Goal: Task Accomplishment & Management: Use online tool/utility

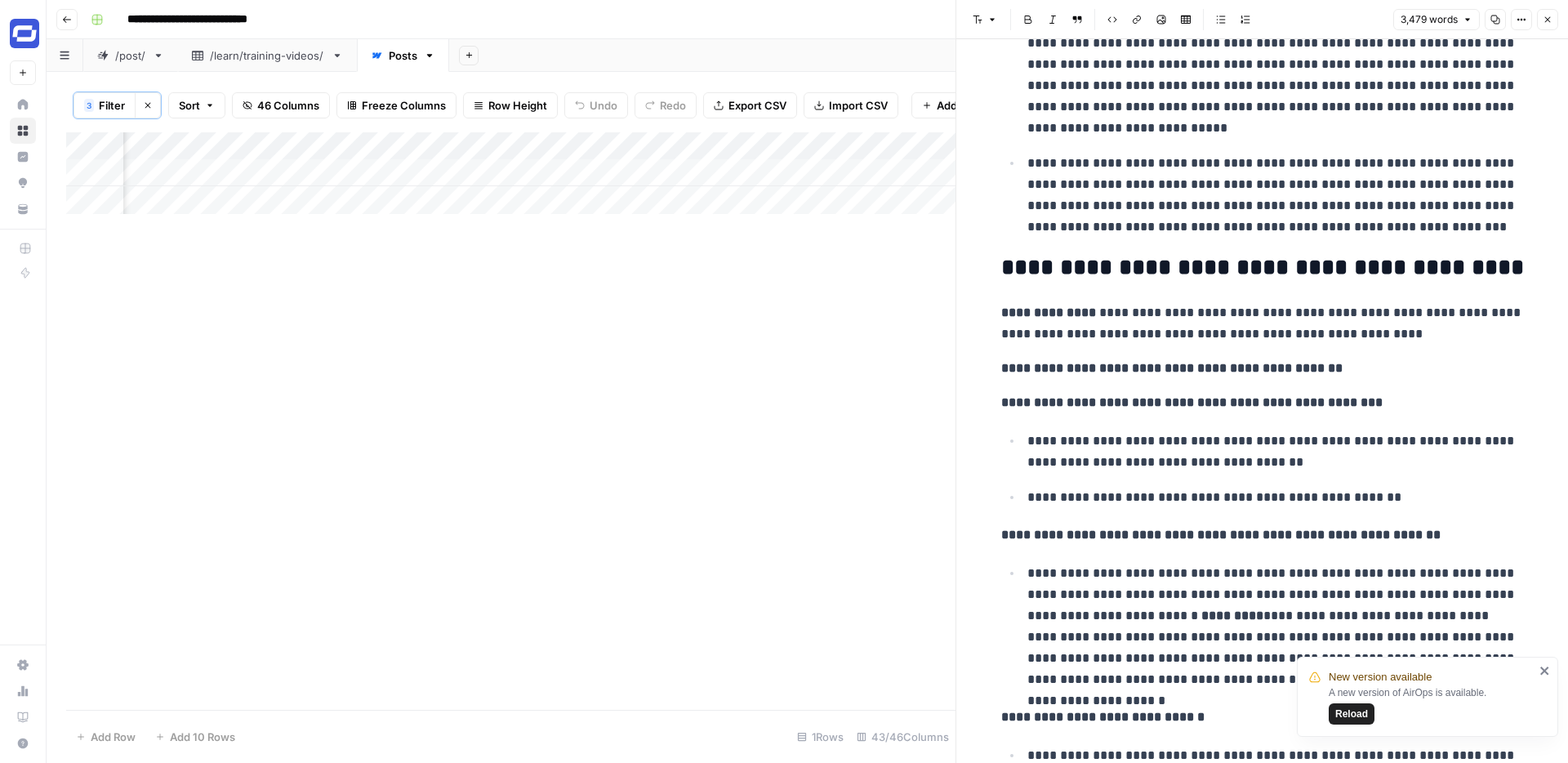
scroll to position [0, 809]
click at [296, 170] on div "Add Column" at bounding box center [511, 173] width 890 height 81
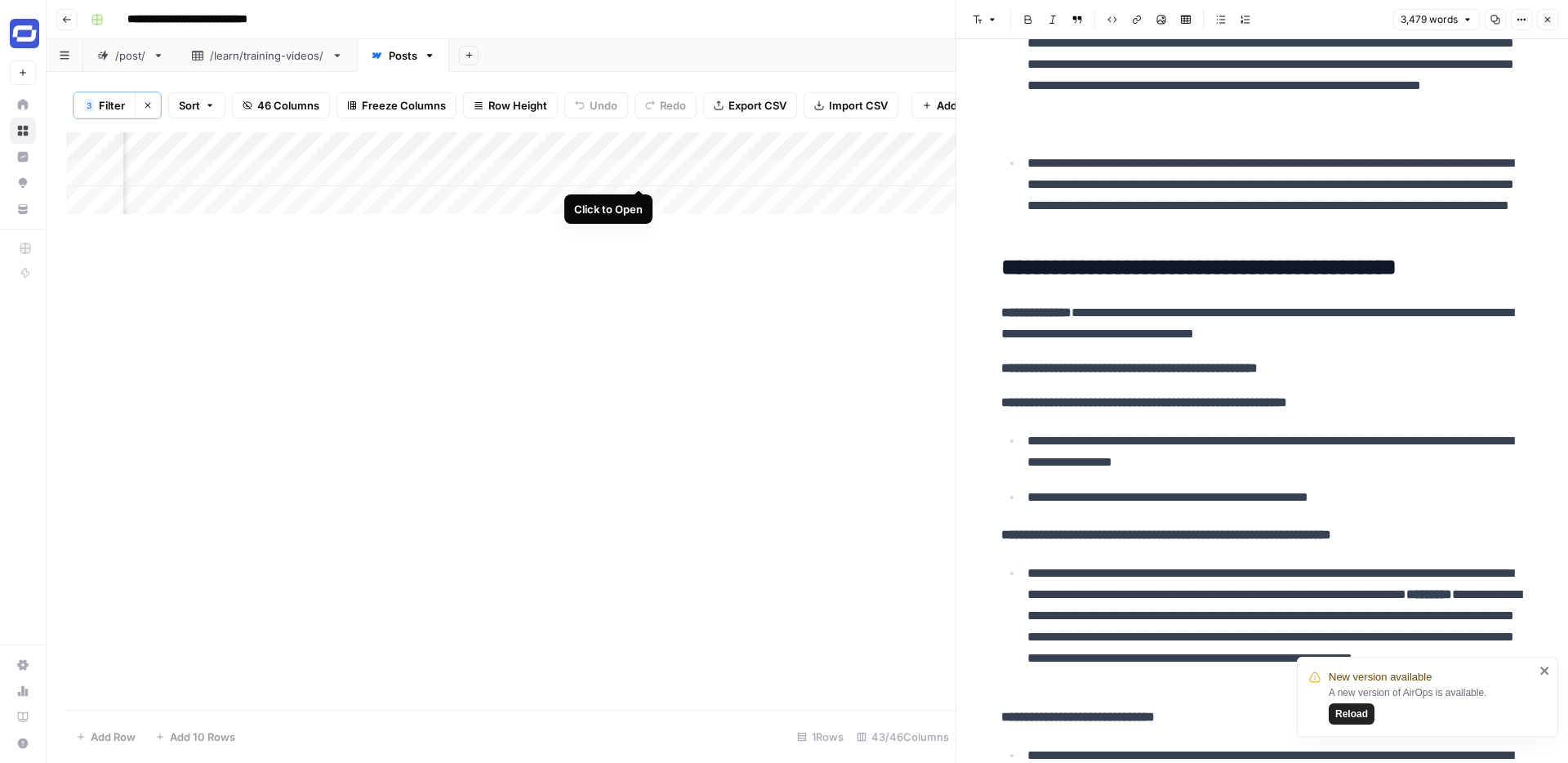
click at [643, 169] on div "Add Column" at bounding box center [511, 173] width 890 height 81
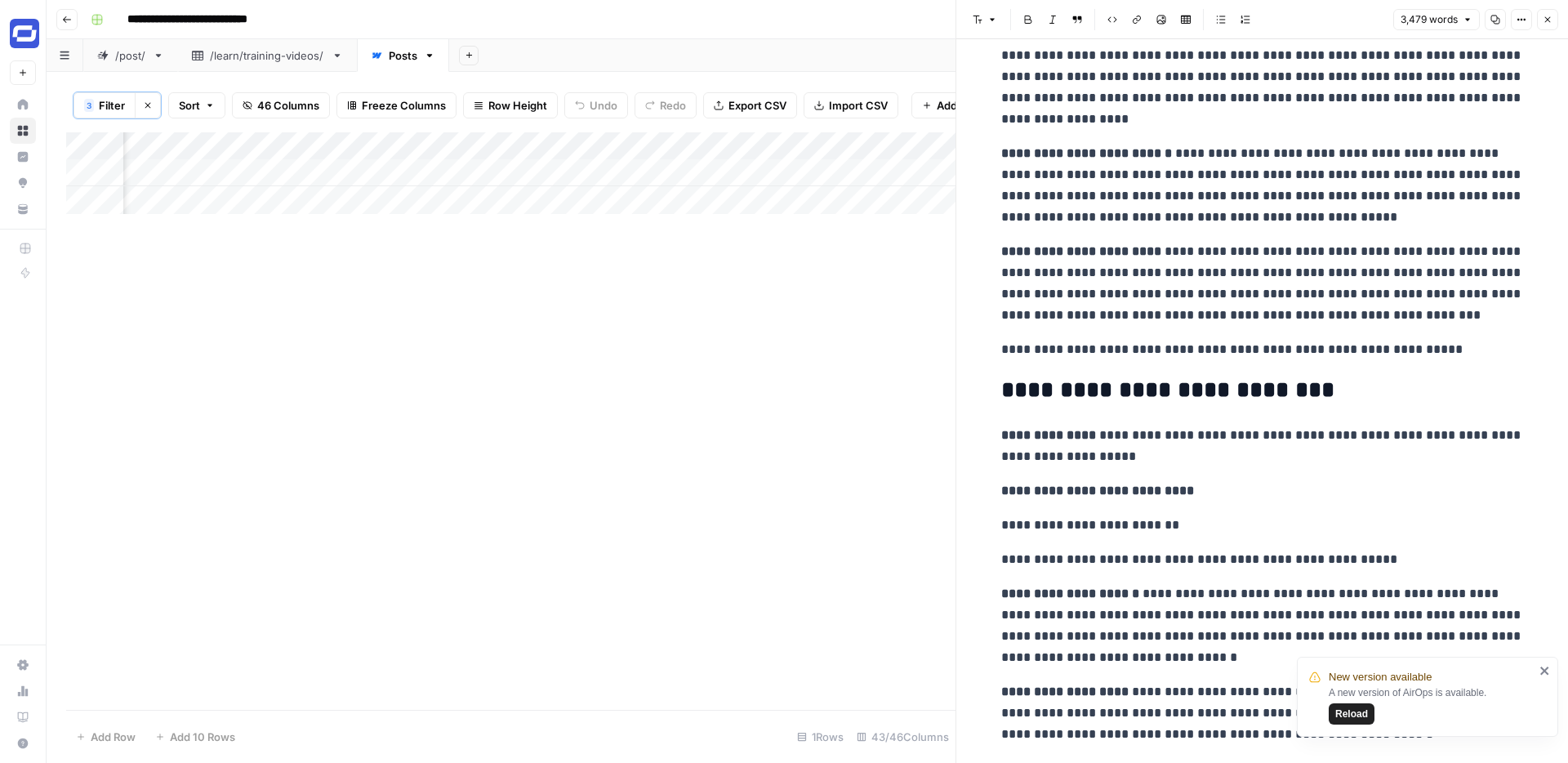
scroll to position [4641, 0]
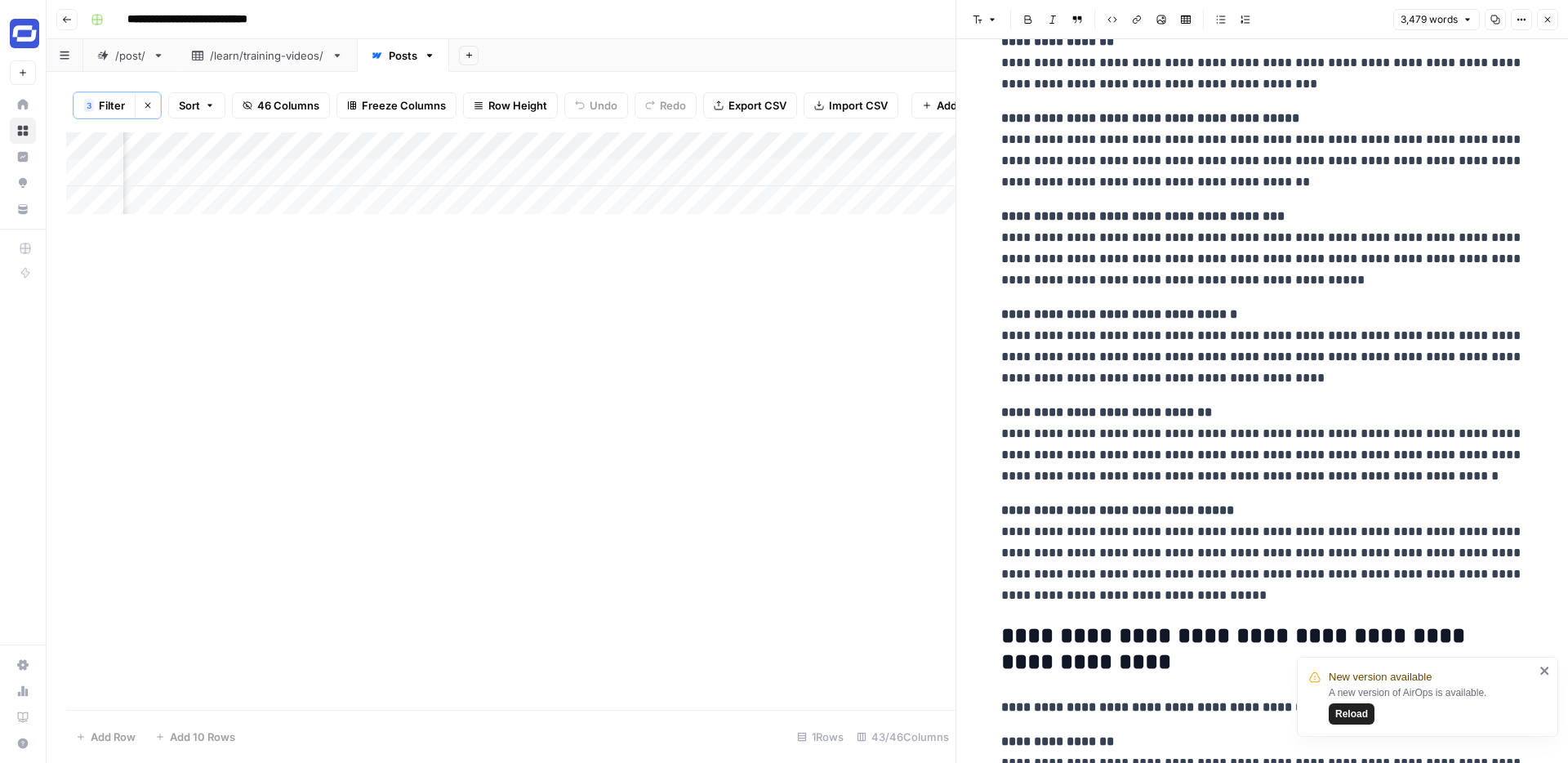
click at [1552, 16] on button "Close" at bounding box center [1548, 20] width 21 height 21
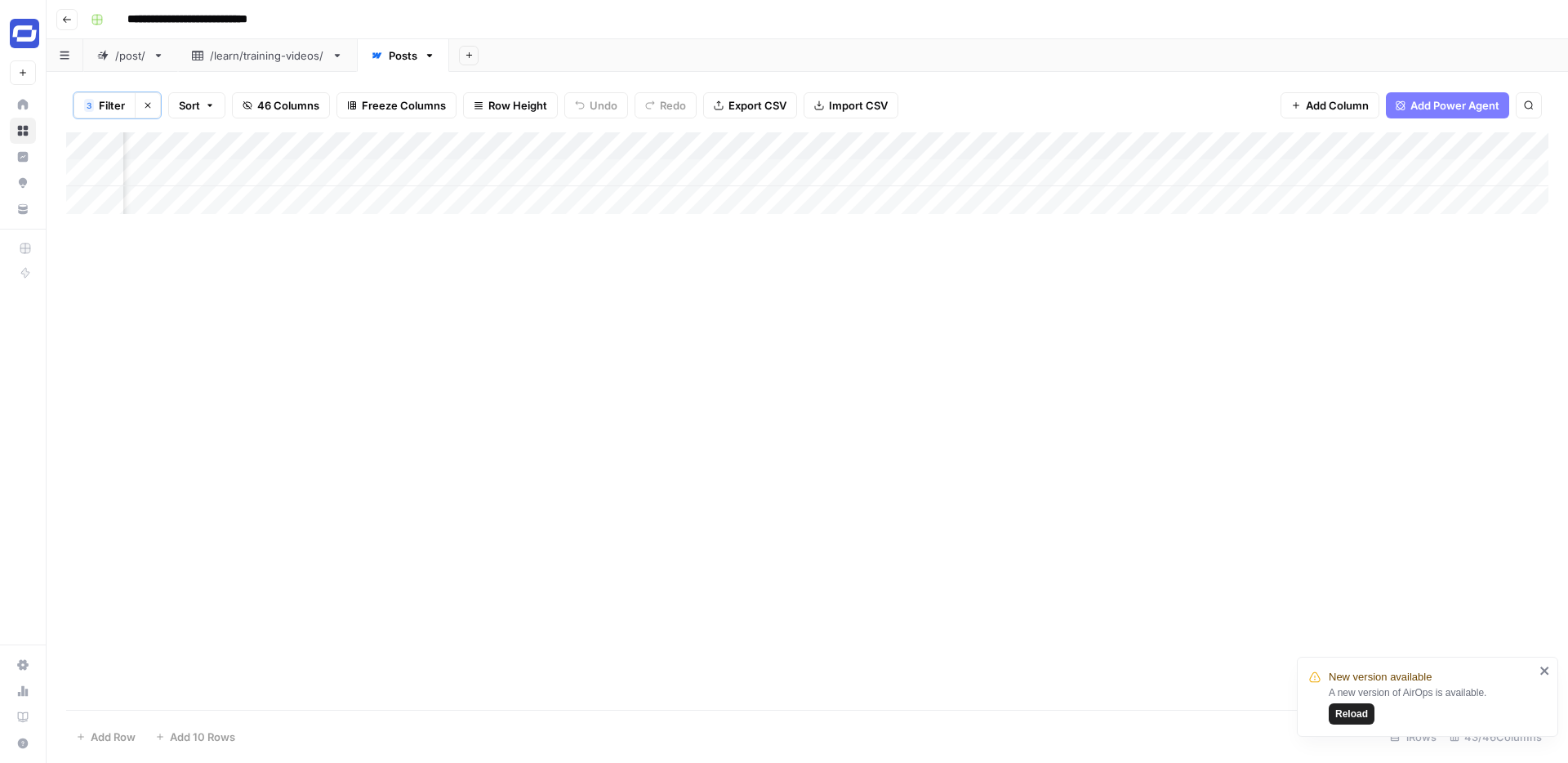
click at [773, 171] on div "Add Column" at bounding box center [807, 173] width 1482 height 81
click at [772, 168] on div "Add Column" at bounding box center [807, 173] width 1482 height 81
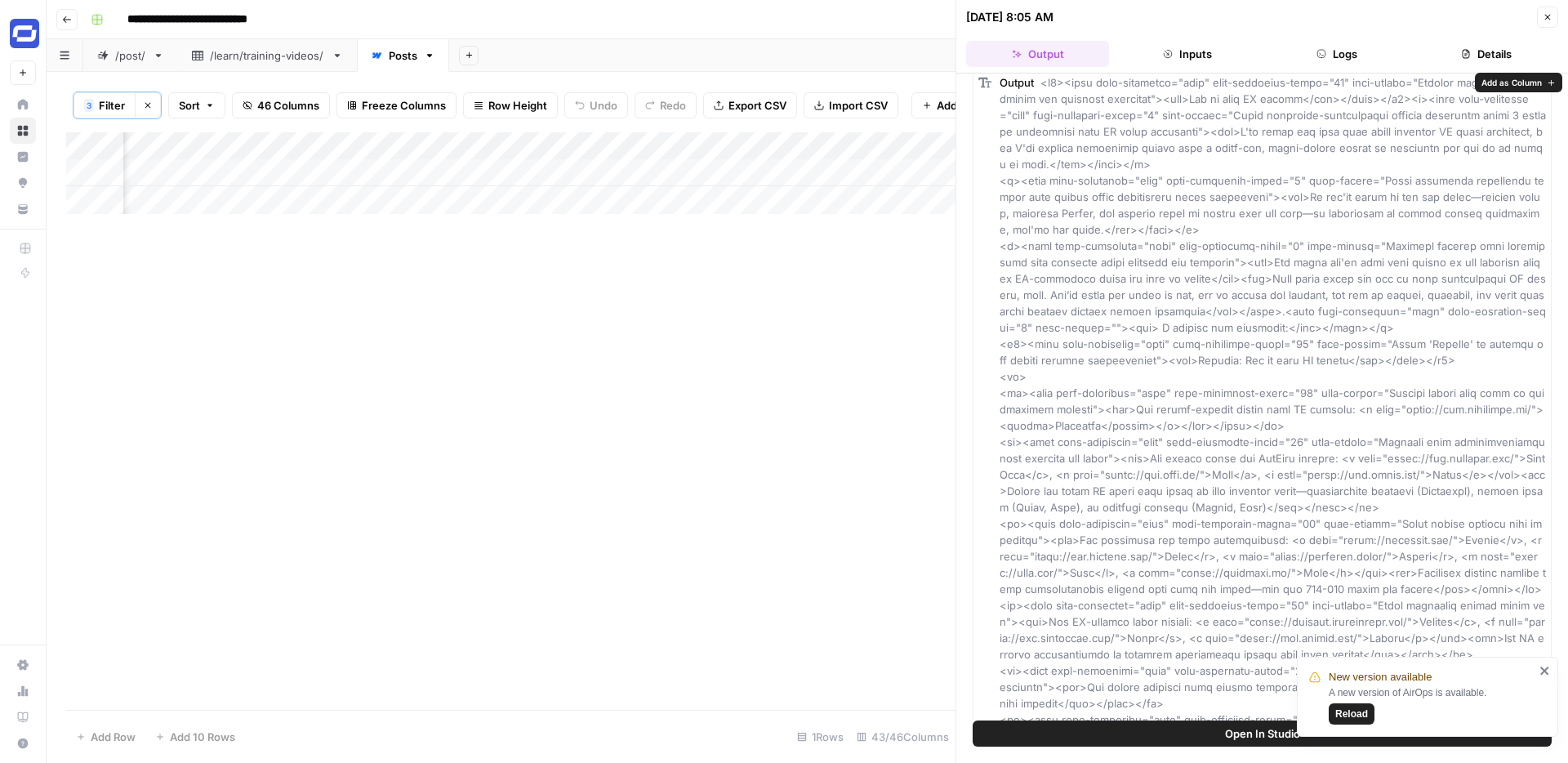
scroll to position [53, 0]
click at [1543, 668] on icon "close" at bounding box center [1545, 671] width 8 height 8
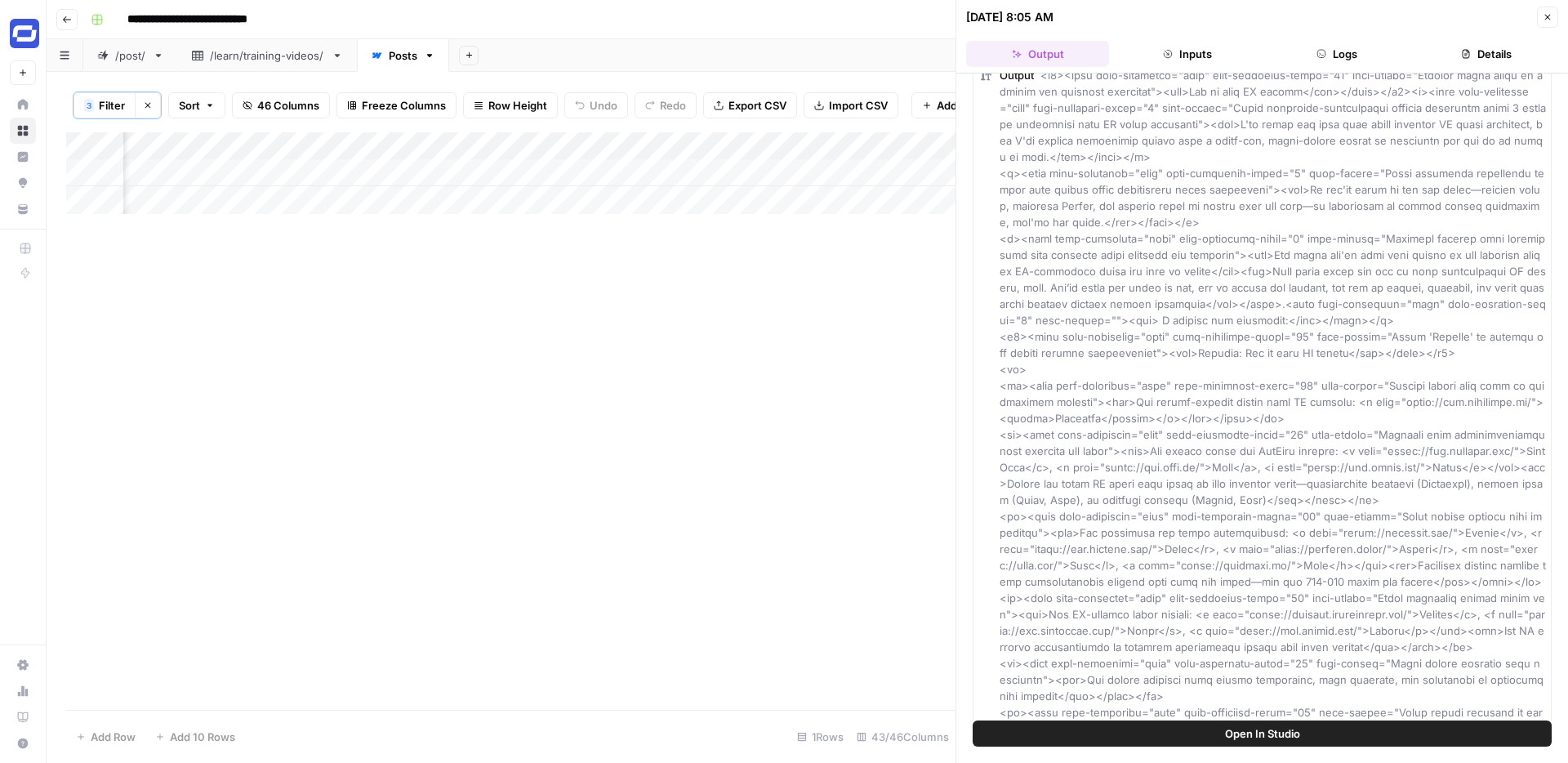
click at [1547, 17] on icon "button" at bounding box center [1547, 17] width 6 height 6
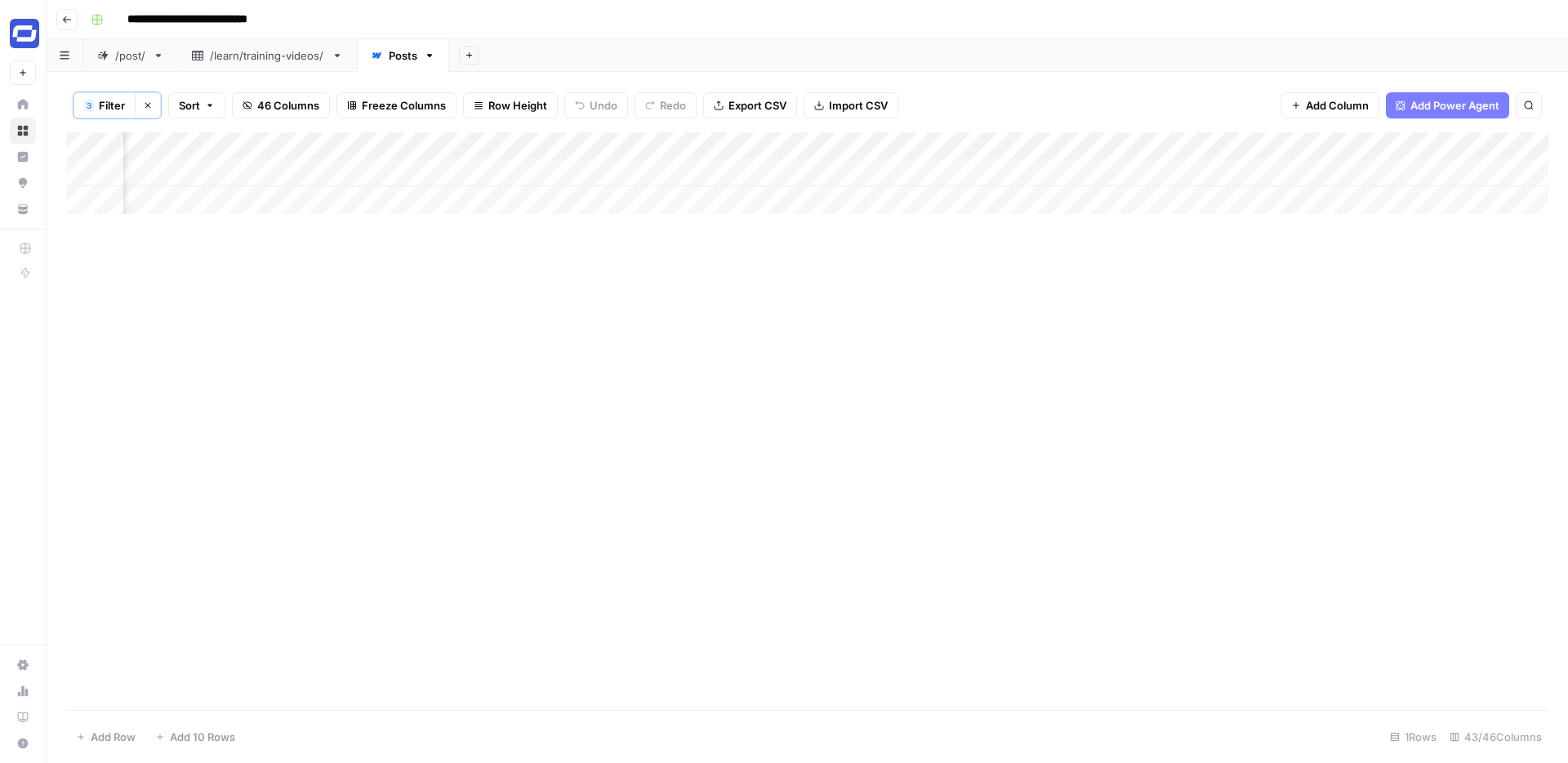
click at [1025, 169] on div "Add Column" at bounding box center [807, 173] width 1482 height 81
click at [1025, 170] on div "Add Column" at bounding box center [807, 173] width 1482 height 81
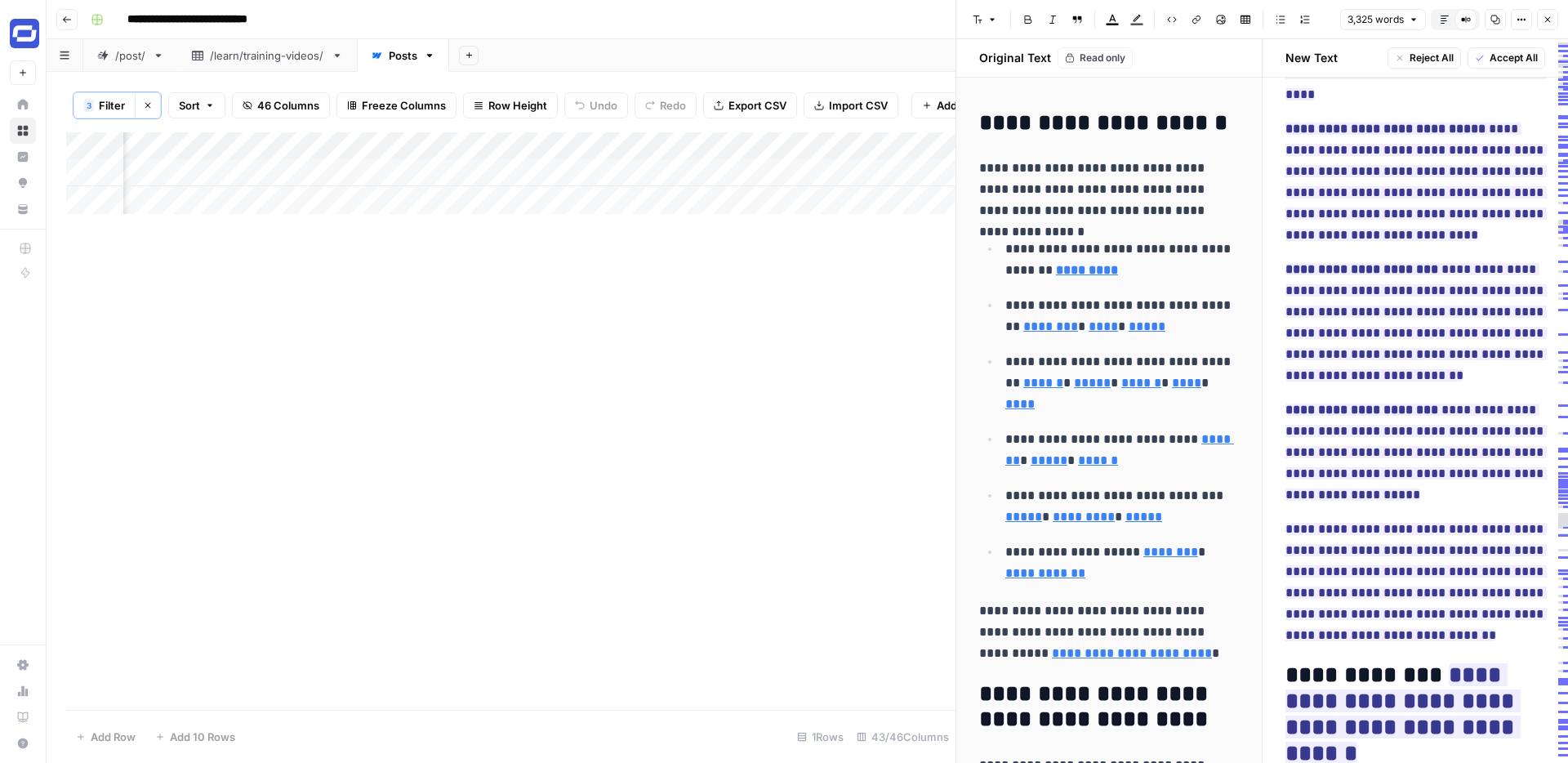
scroll to position [2444, 0]
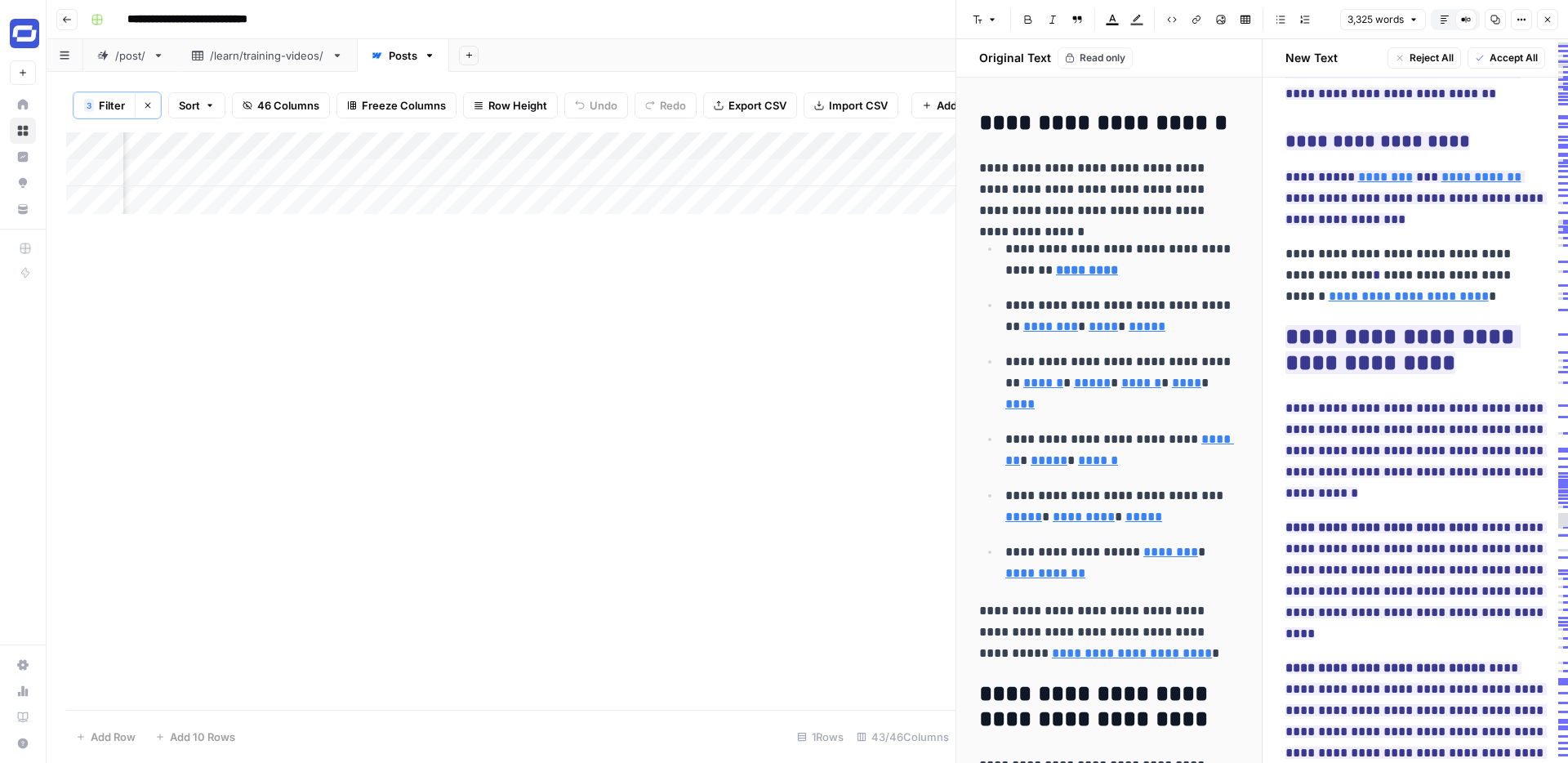
click at [826, 232] on div "Add Column" at bounding box center [511, 421] width 890 height 577
click at [877, 173] on div "Add Column" at bounding box center [511, 173] width 890 height 81
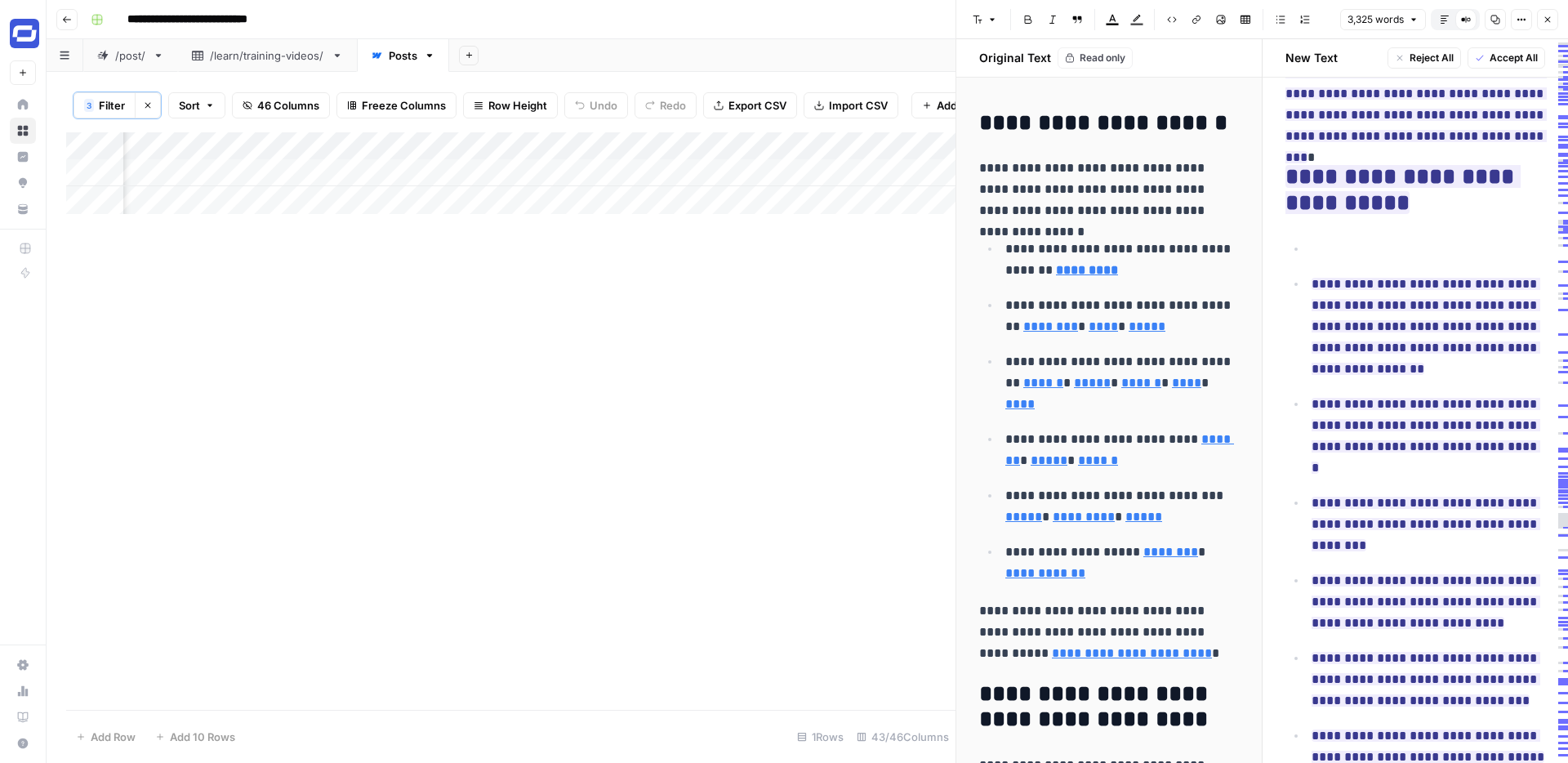
scroll to position [0, 0]
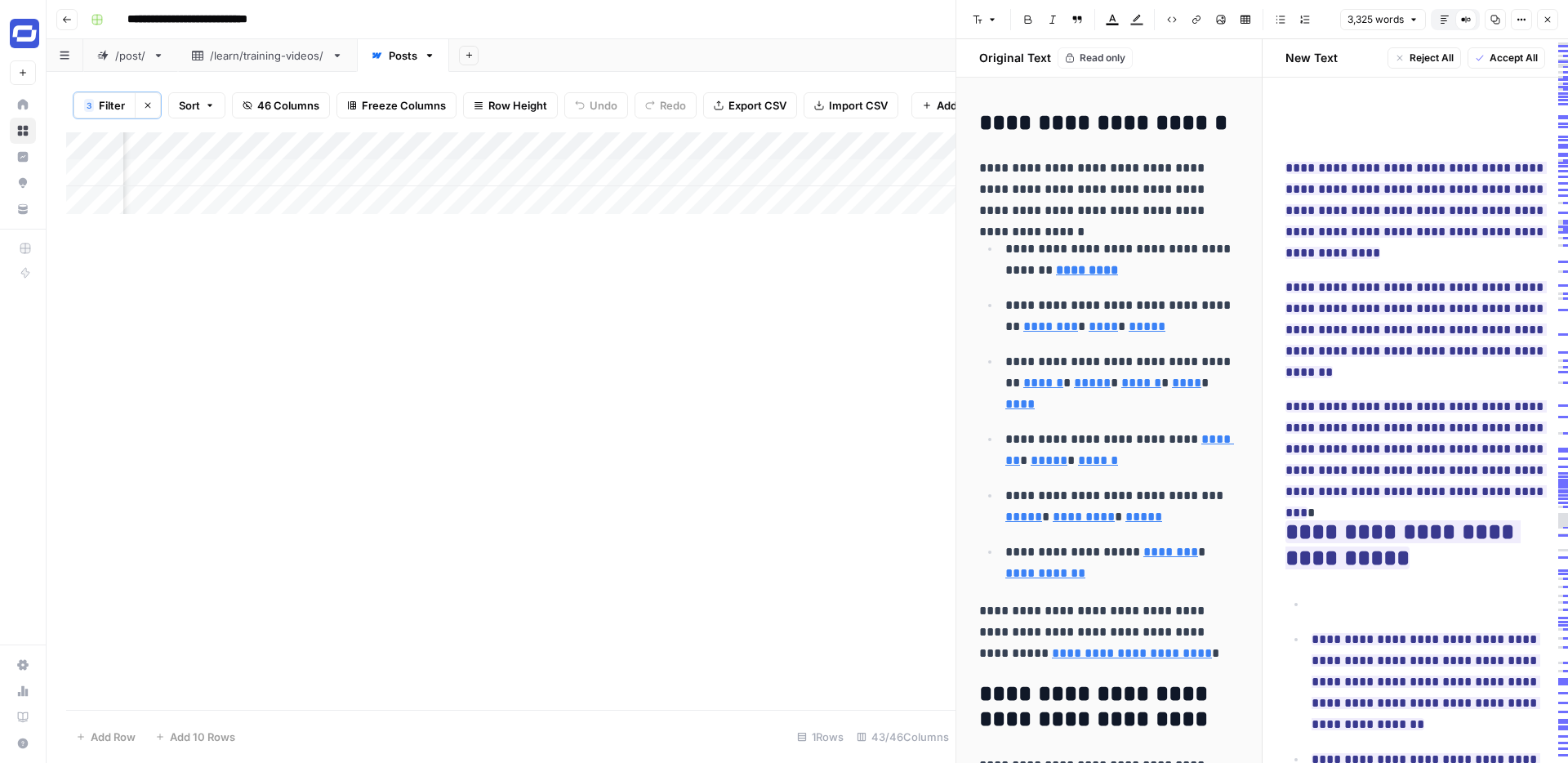
click at [1550, 21] on icon "button" at bounding box center [1548, 20] width 10 height 10
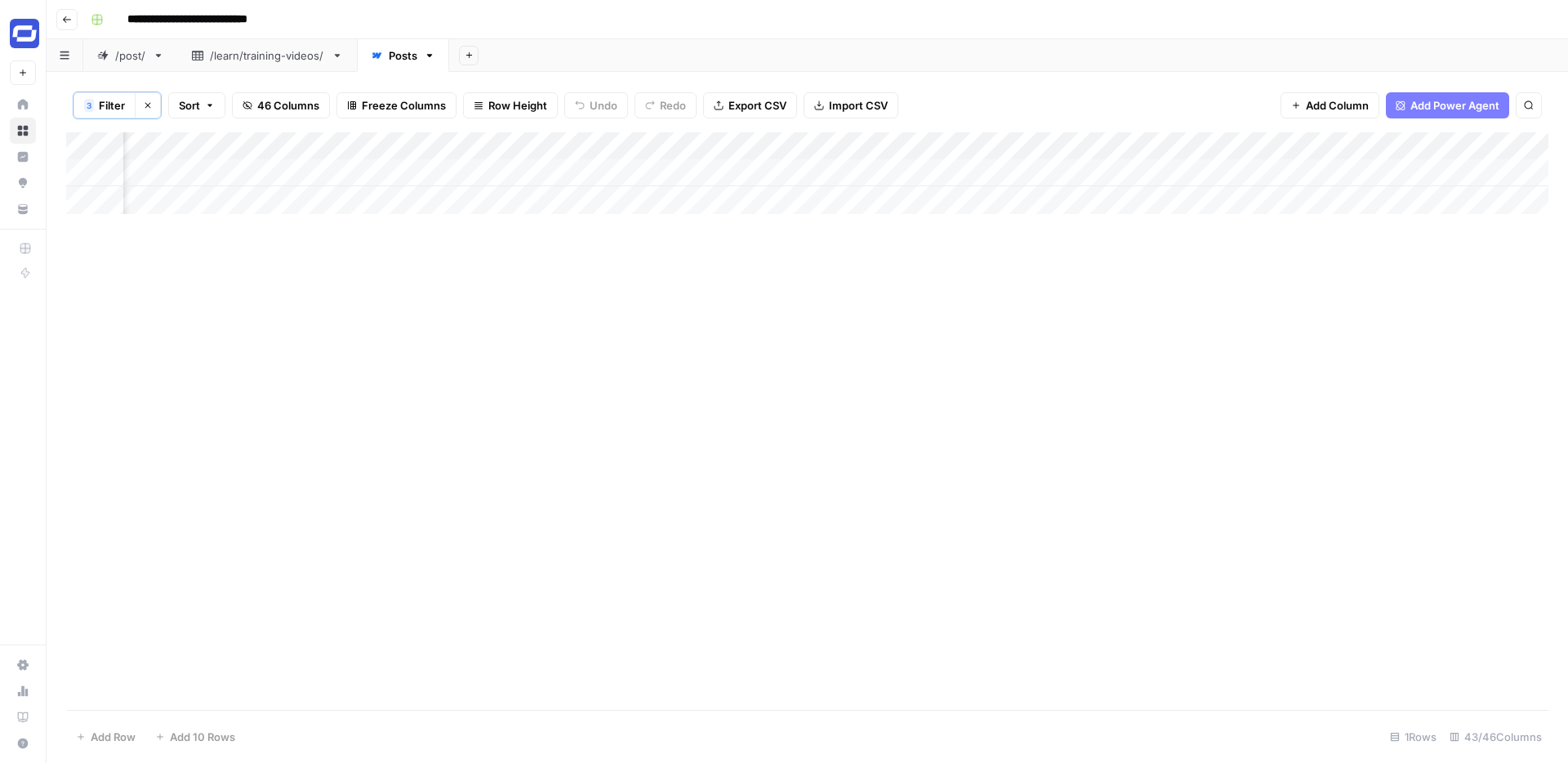
click at [1023, 173] on div "Add Column" at bounding box center [807, 173] width 1482 height 81
click at [1025, 173] on div "Add Column" at bounding box center [807, 173] width 1482 height 81
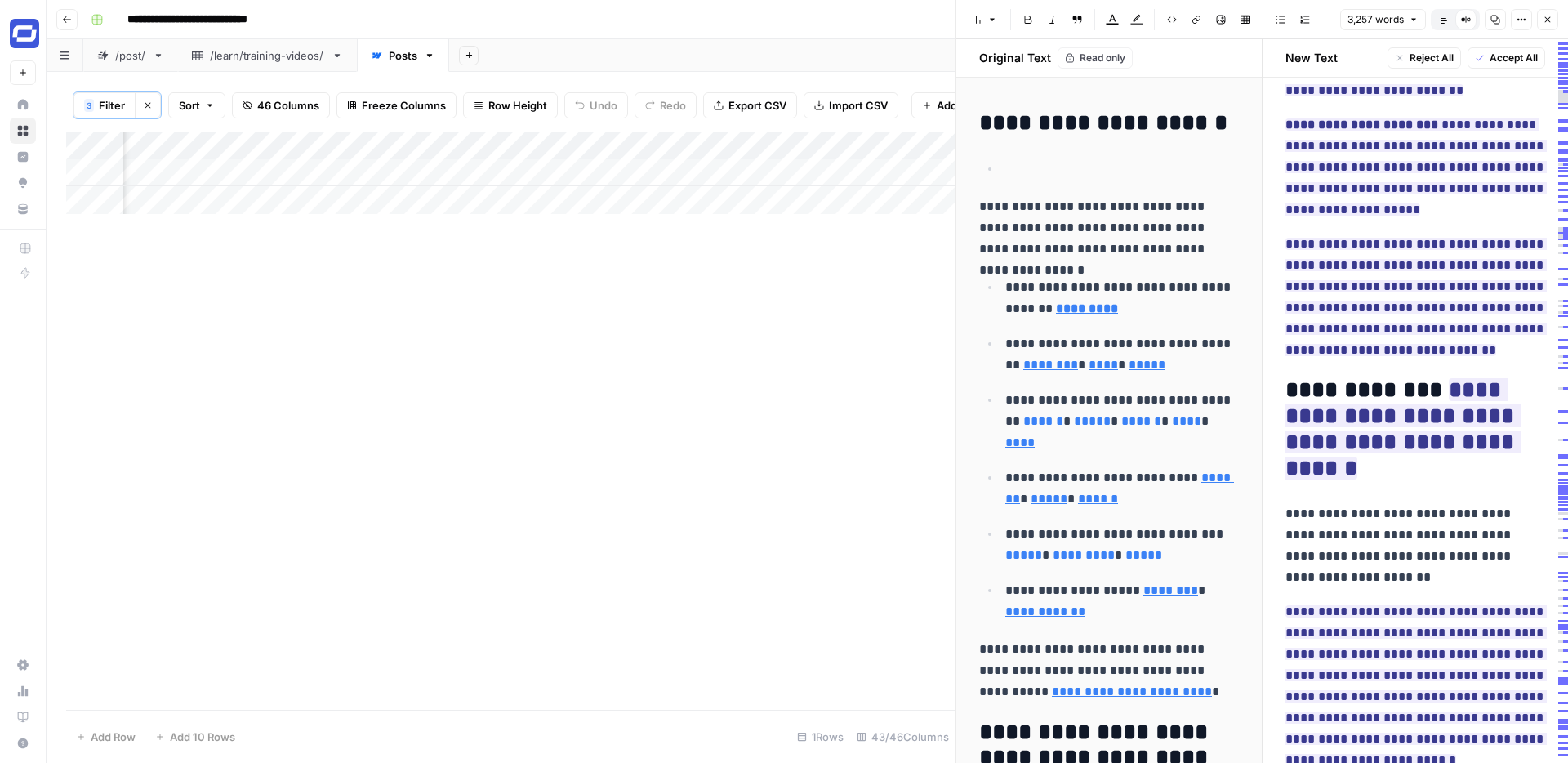
scroll to position [3398, 0]
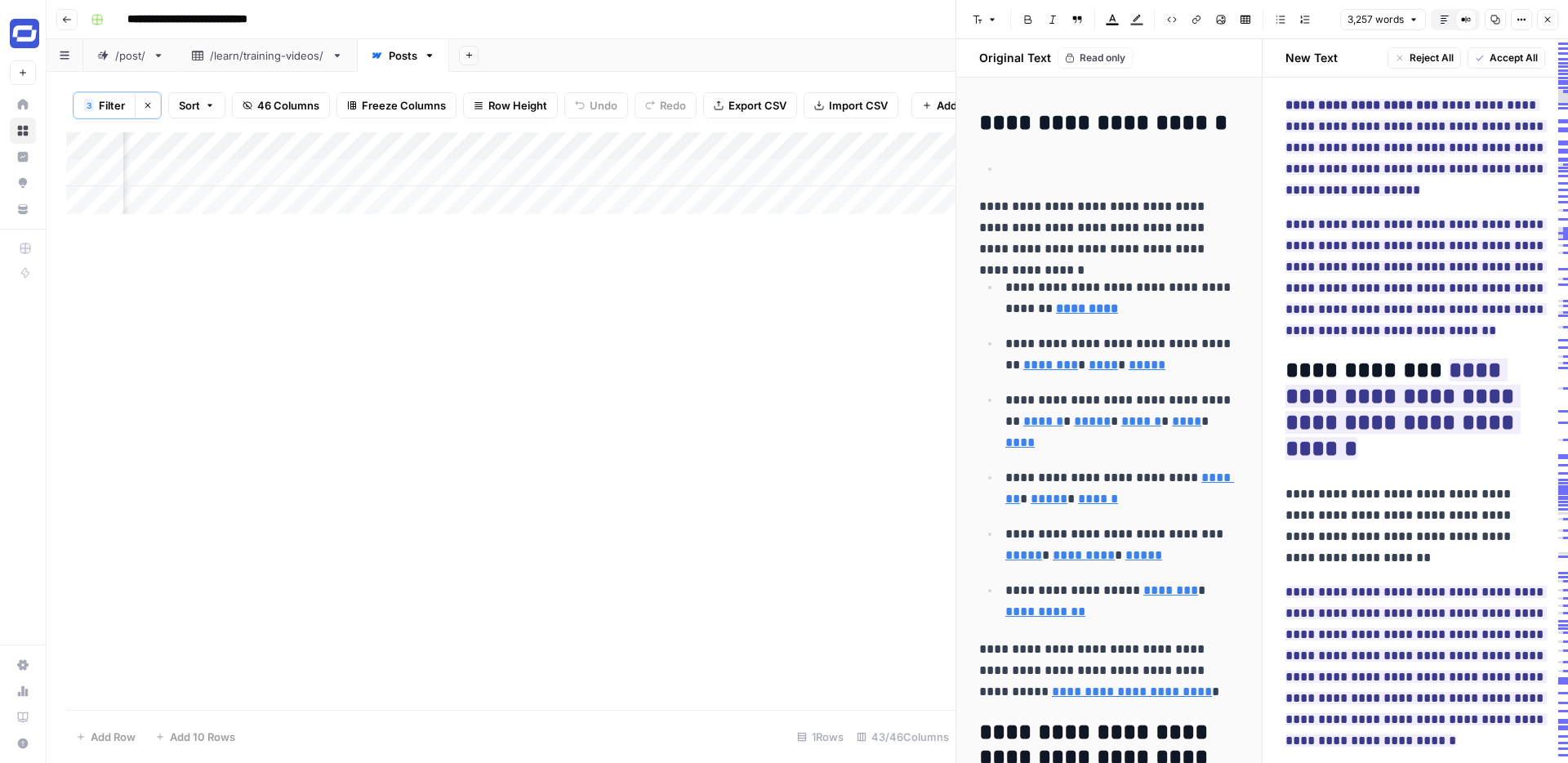
click at [1551, 23] on icon "button" at bounding box center [1548, 20] width 10 height 10
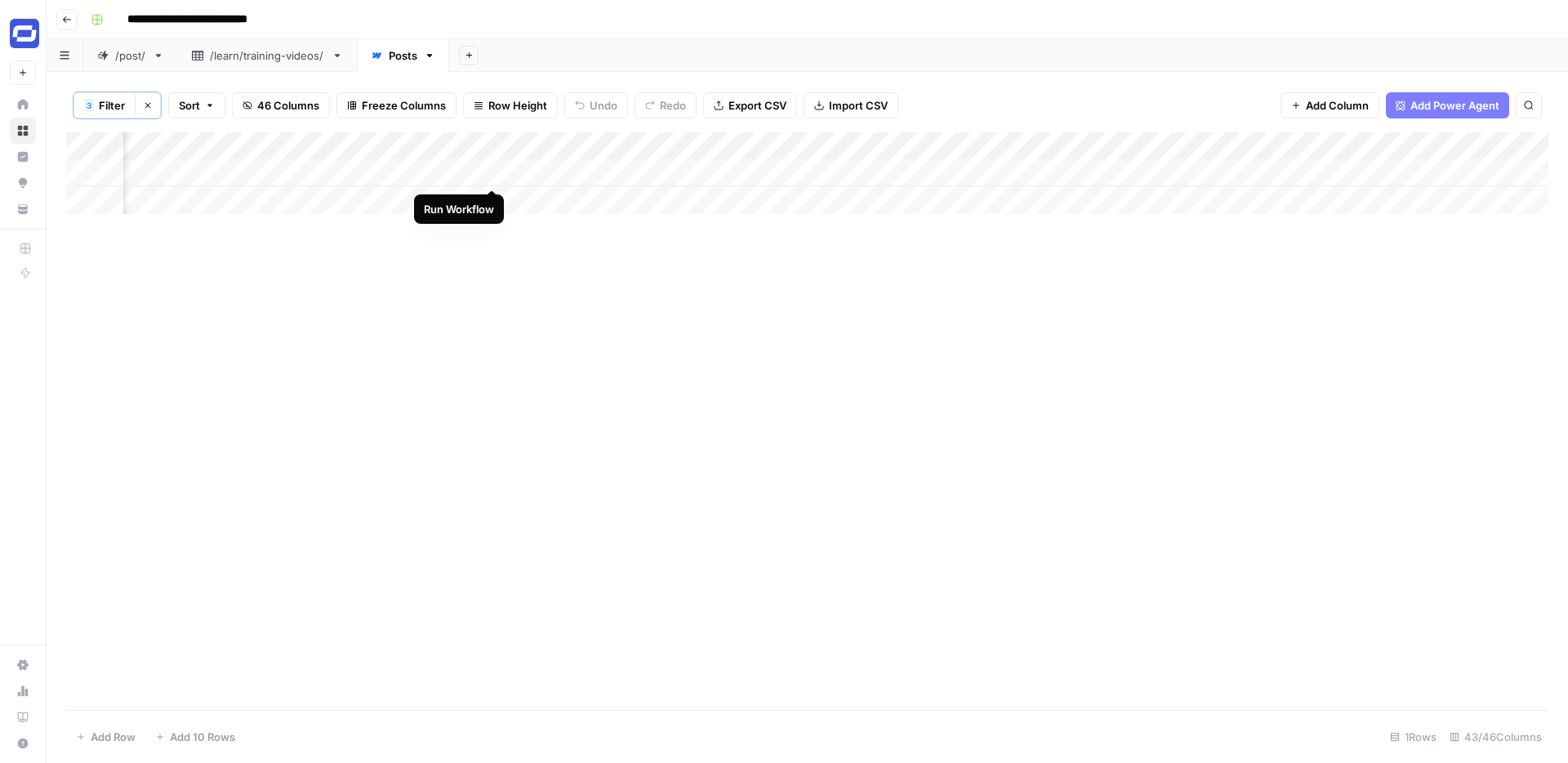
click at [490, 170] on div "Add Column" at bounding box center [807, 173] width 1482 height 81
click at [637, 173] on div "Add Column" at bounding box center [807, 173] width 1482 height 81
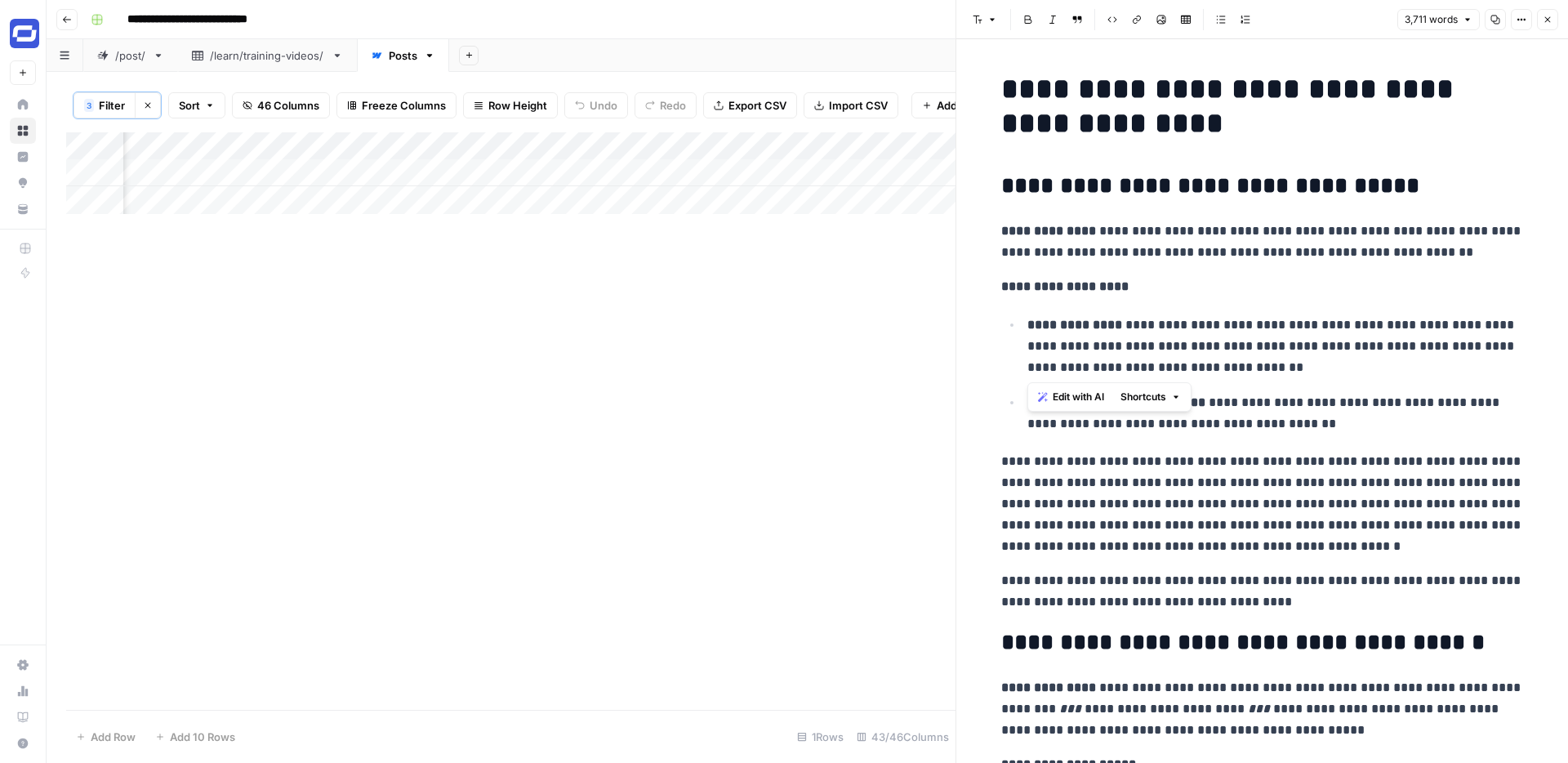
drag, startPoint x: 1280, startPoint y: 367, endPoint x: 1013, endPoint y: 324, distance: 270.4
click at [1023, 324] on li "**********" at bounding box center [1274, 345] width 502 height 64
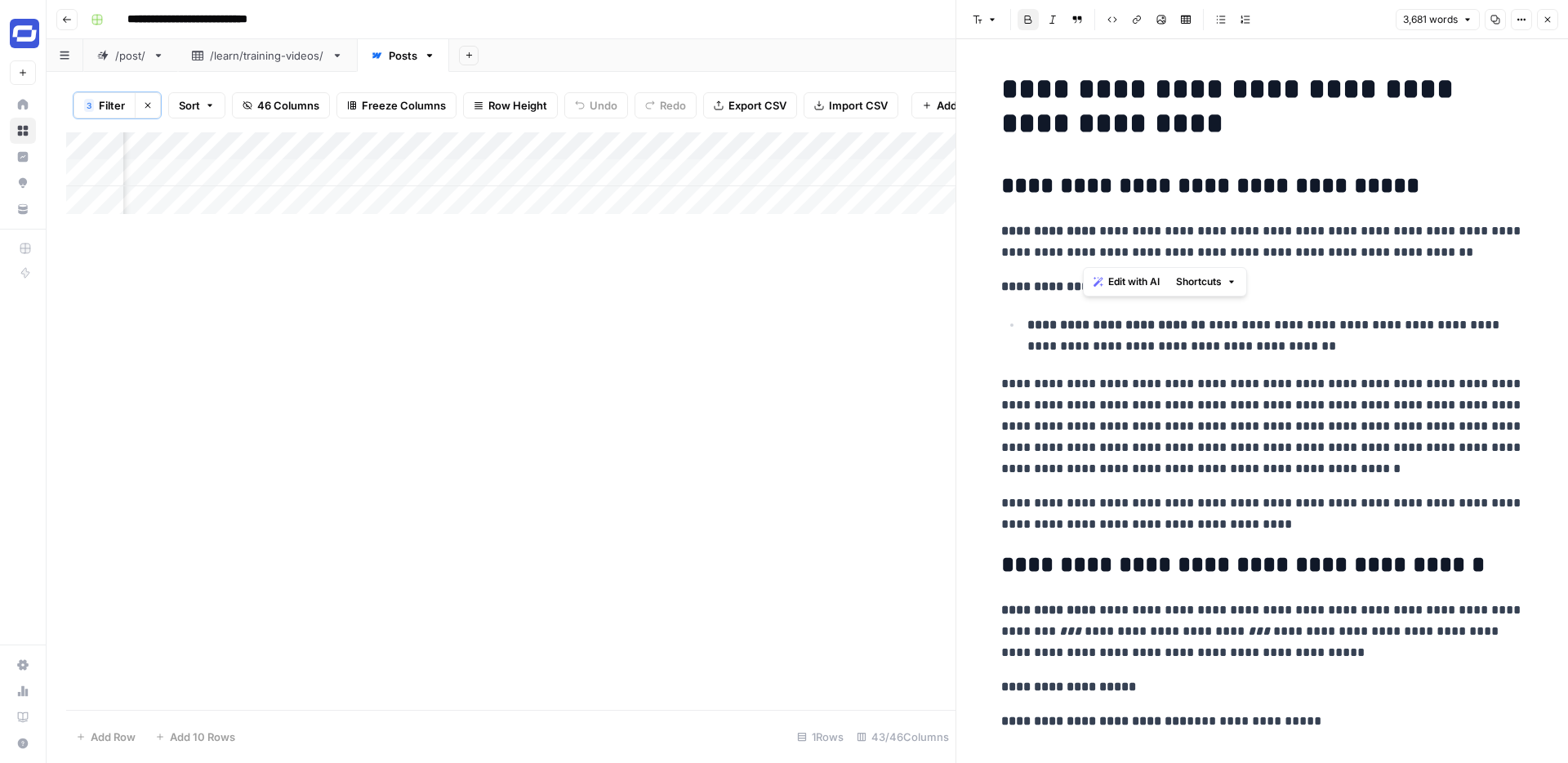
drag, startPoint x: 1419, startPoint y: 254, endPoint x: 1082, endPoint y: 230, distance: 337.9
click at [1082, 230] on p "**********" at bounding box center [1263, 242] width 523 height 43
click at [1131, 260] on p "**********" at bounding box center [1263, 242] width 523 height 43
drag, startPoint x: 1398, startPoint y: 254, endPoint x: 1109, endPoint y: 247, distance: 289.1
click at [1109, 247] on p "**********" at bounding box center [1263, 242] width 523 height 43
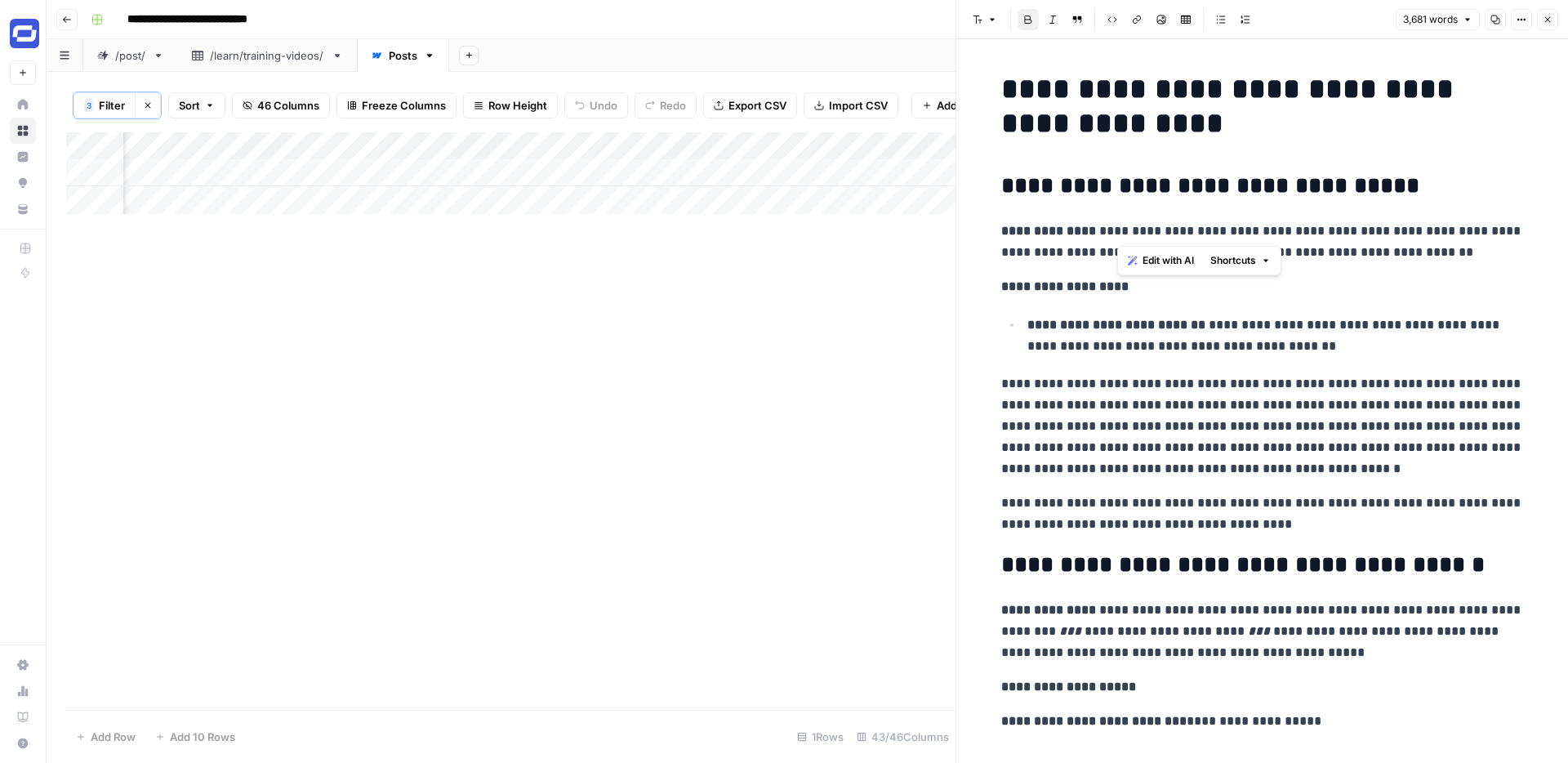
drag, startPoint x: 1392, startPoint y: 229, endPoint x: 1117, endPoint y: 223, distance: 275.1
click at [1117, 223] on p "**********" at bounding box center [1263, 242] width 523 height 43
drag, startPoint x: 1439, startPoint y: 231, endPoint x: 1243, endPoint y: 230, distance: 196.0
click at [1243, 230] on p "**********" at bounding box center [1263, 242] width 523 height 43
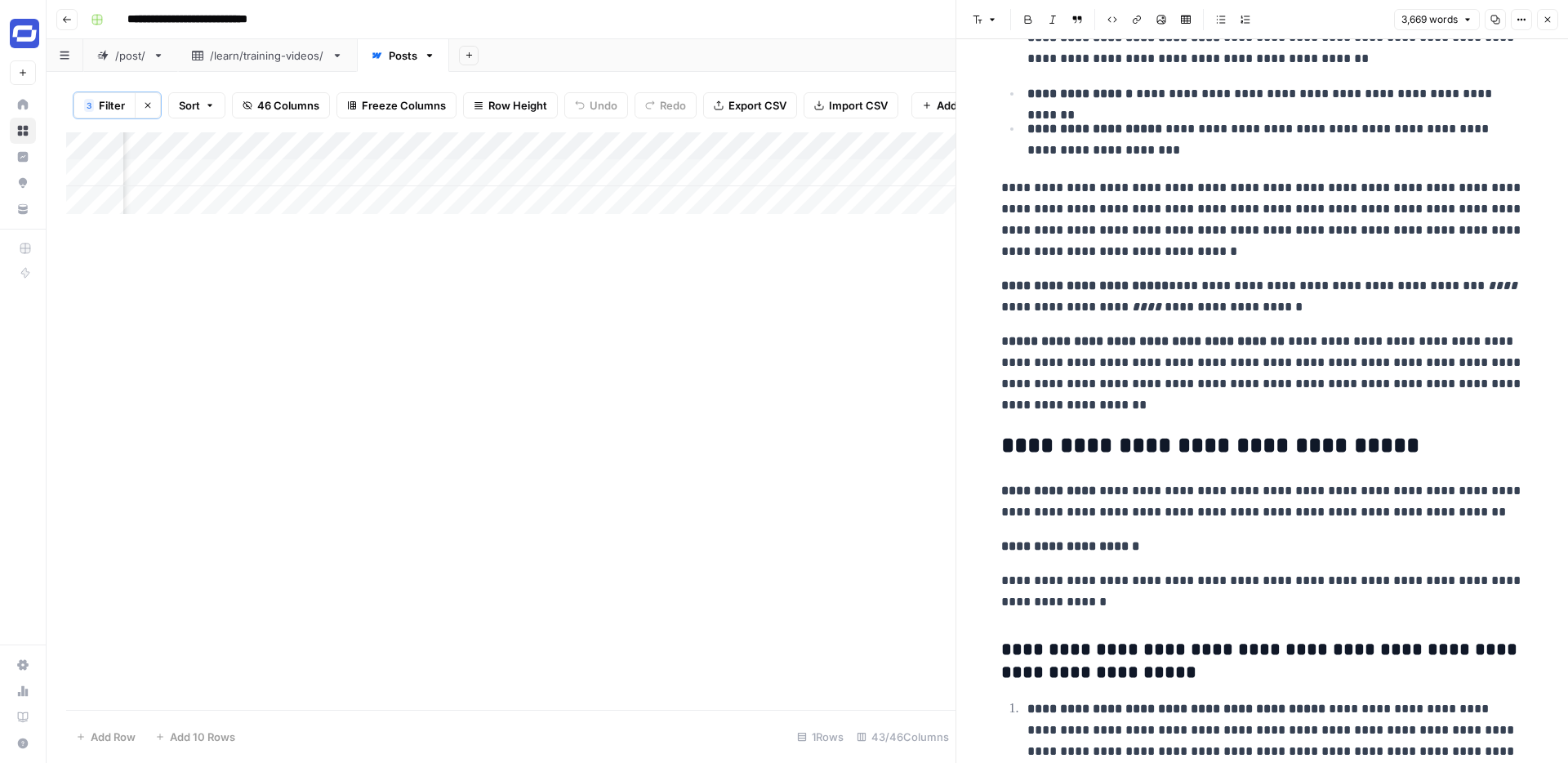
scroll to position [859, 0]
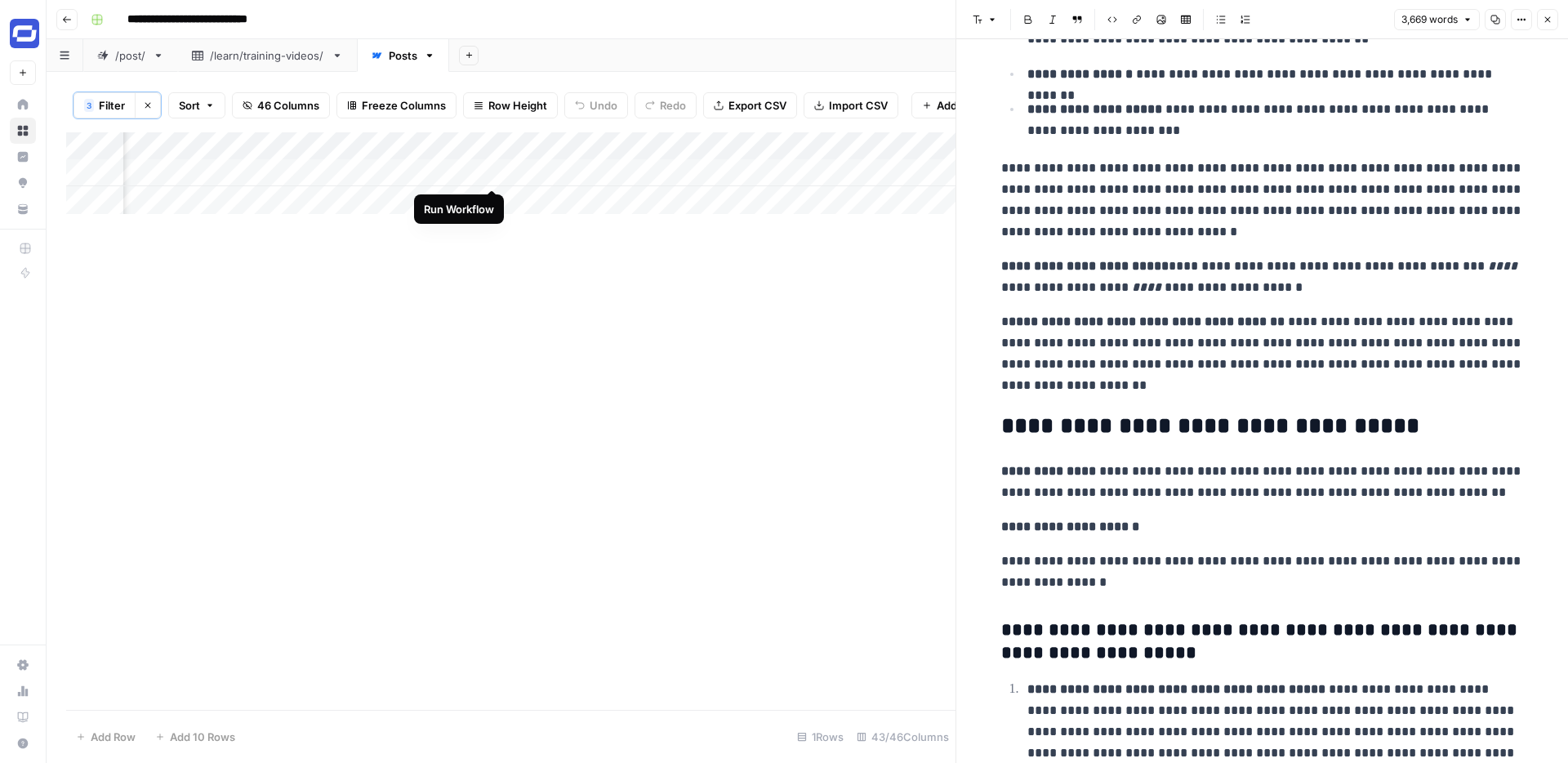
click at [491, 169] on div "Add Column" at bounding box center [511, 173] width 890 height 81
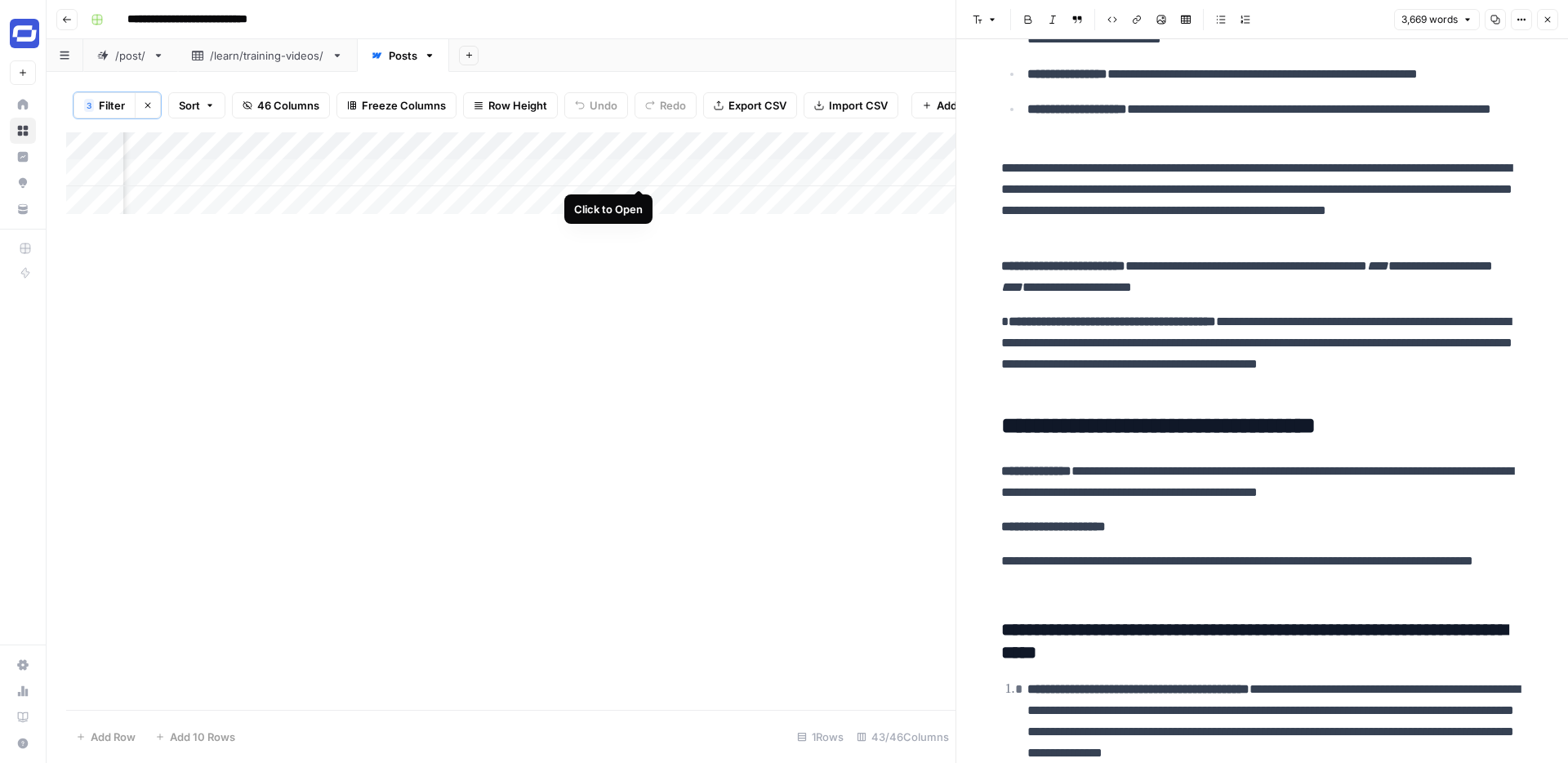
click at [641, 175] on div "Add Column" at bounding box center [511, 173] width 890 height 81
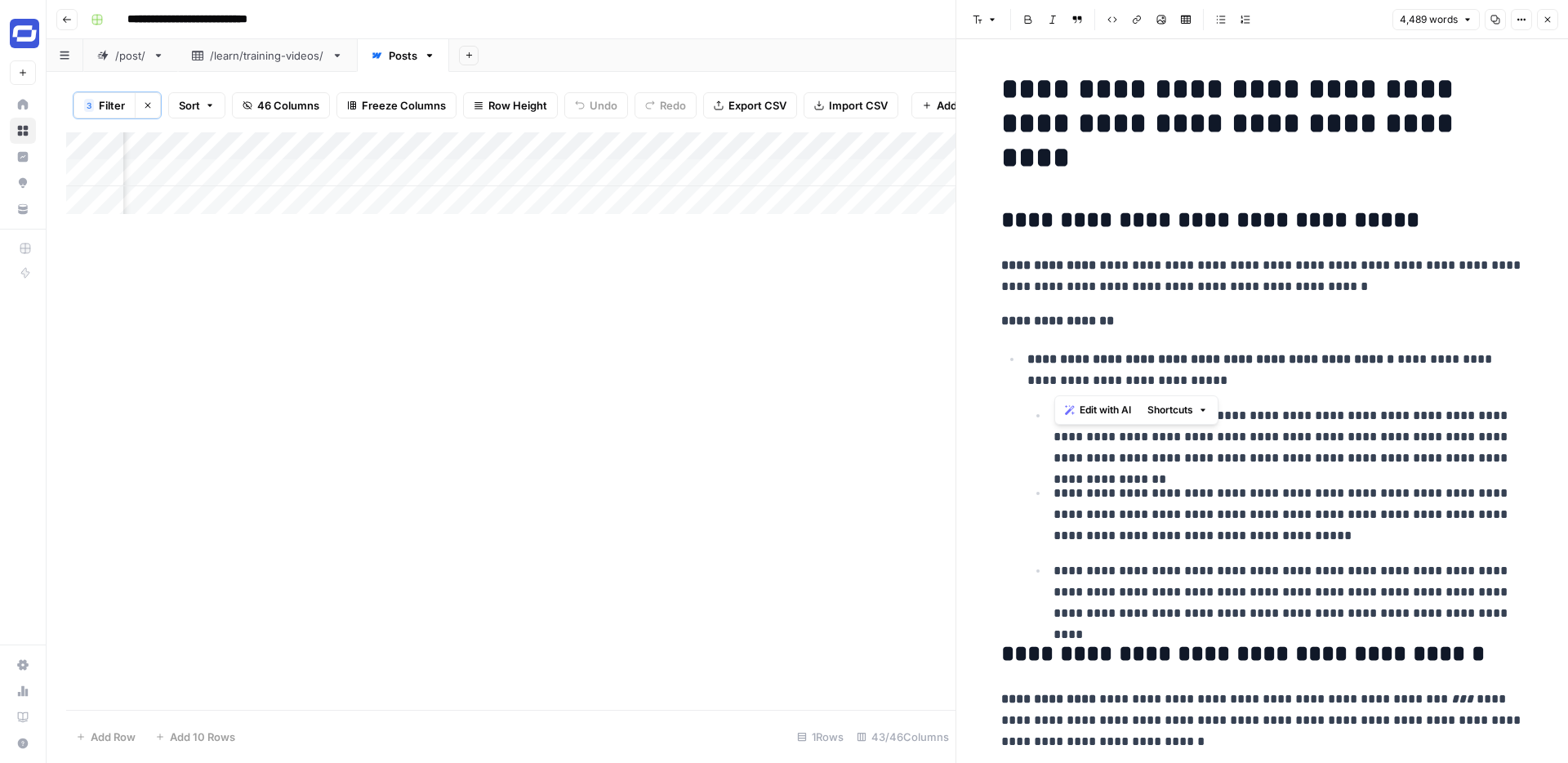
drag, startPoint x: 1053, startPoint y: 377, endPoint x: 1488, endPoint y: 359, distance: 435.4
click at [1488, 359] on p "**********" at bounding box center [1276, 370] width 497 height 43
click at [1159, 379] on p "**********" at bounding box center [1276, 370] width 497 height 43
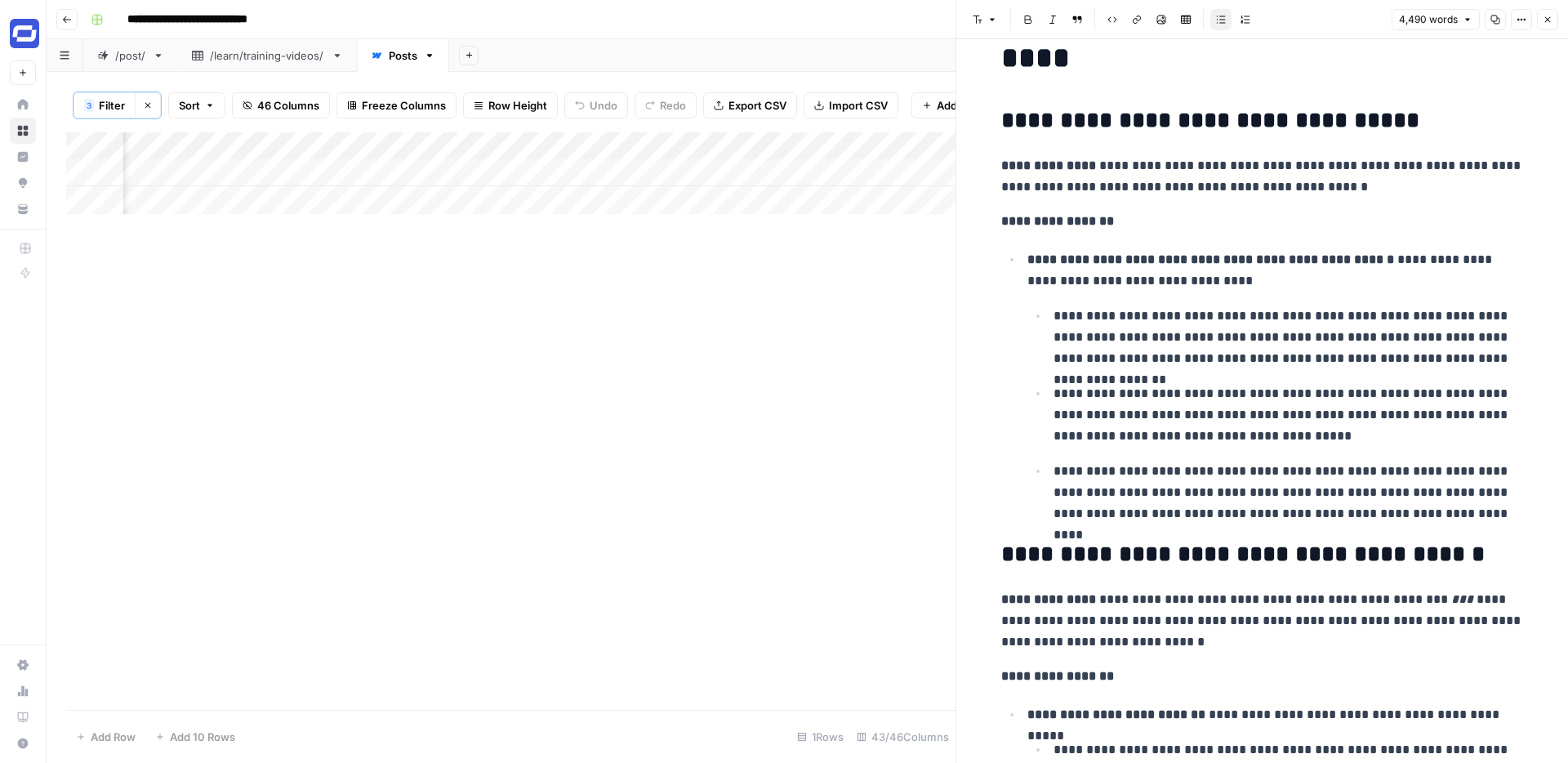
scroll to position [102, 0]
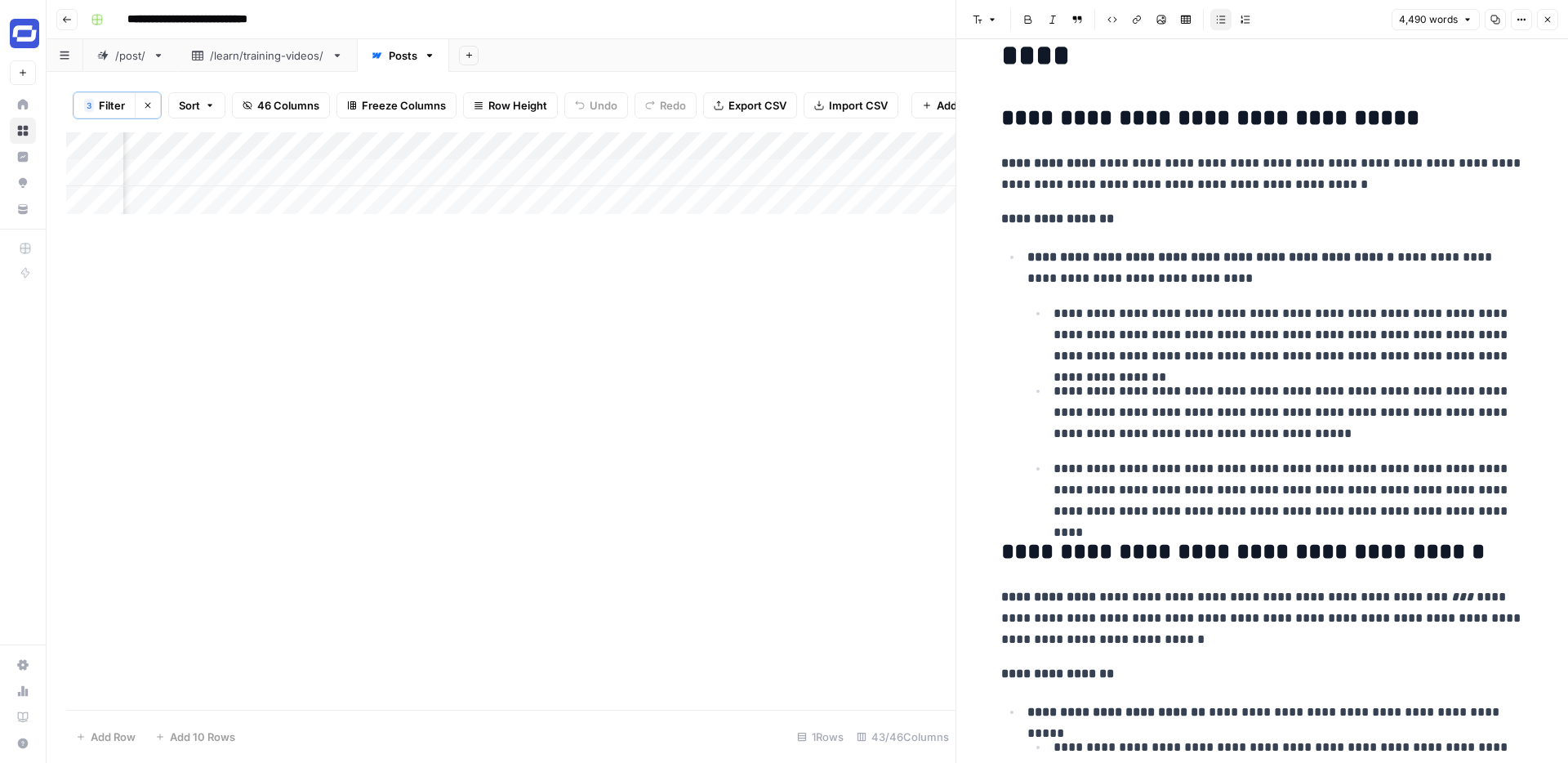
click at [475, 145] on div "Add Column" at bounding box center [511, 173] width 890 height 81
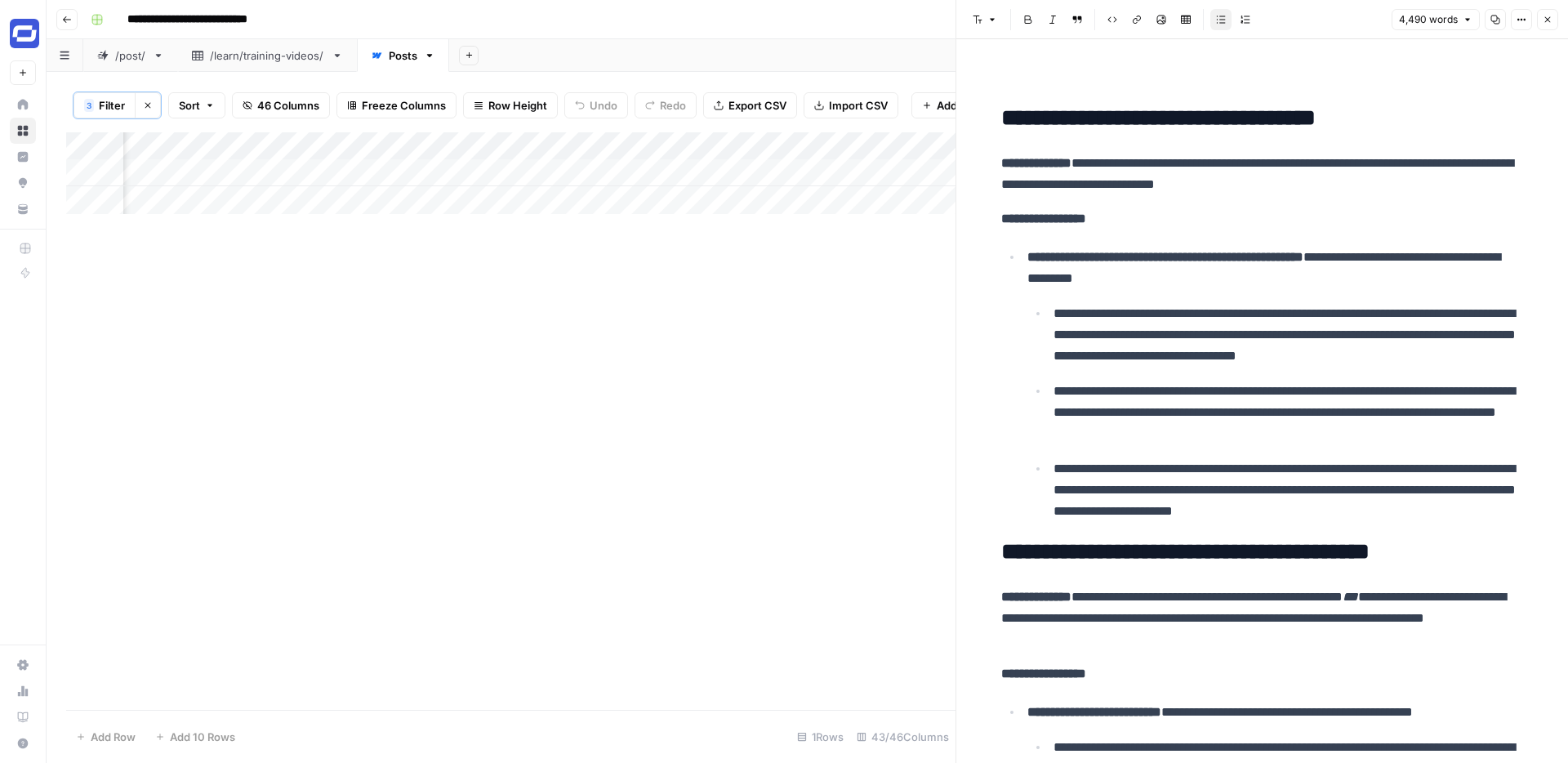
click at [497, 200] on div "Add Column" at bounding box center [511, 173] width 890 height 81
click at [1554, 23] on button "Close" at bounding box center [1548, 20] width 21 height 21
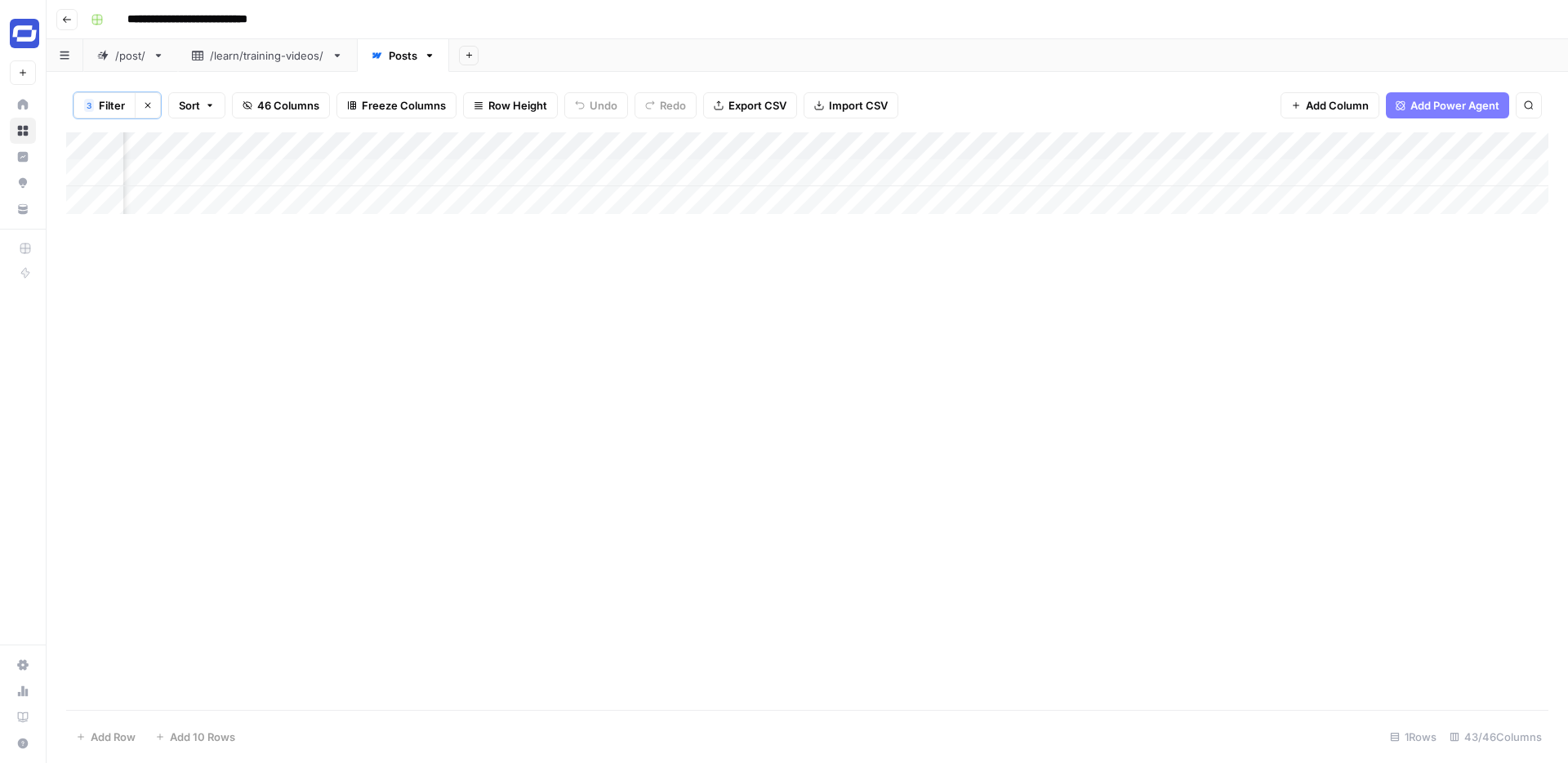
click at [30, 35] on img "Workspace: Synthesia" at bounding box center [25, 34] width 30 height 30
click at [727, 639] on div "Add Column" at bounding box center [807, 421] width 1482 height 577
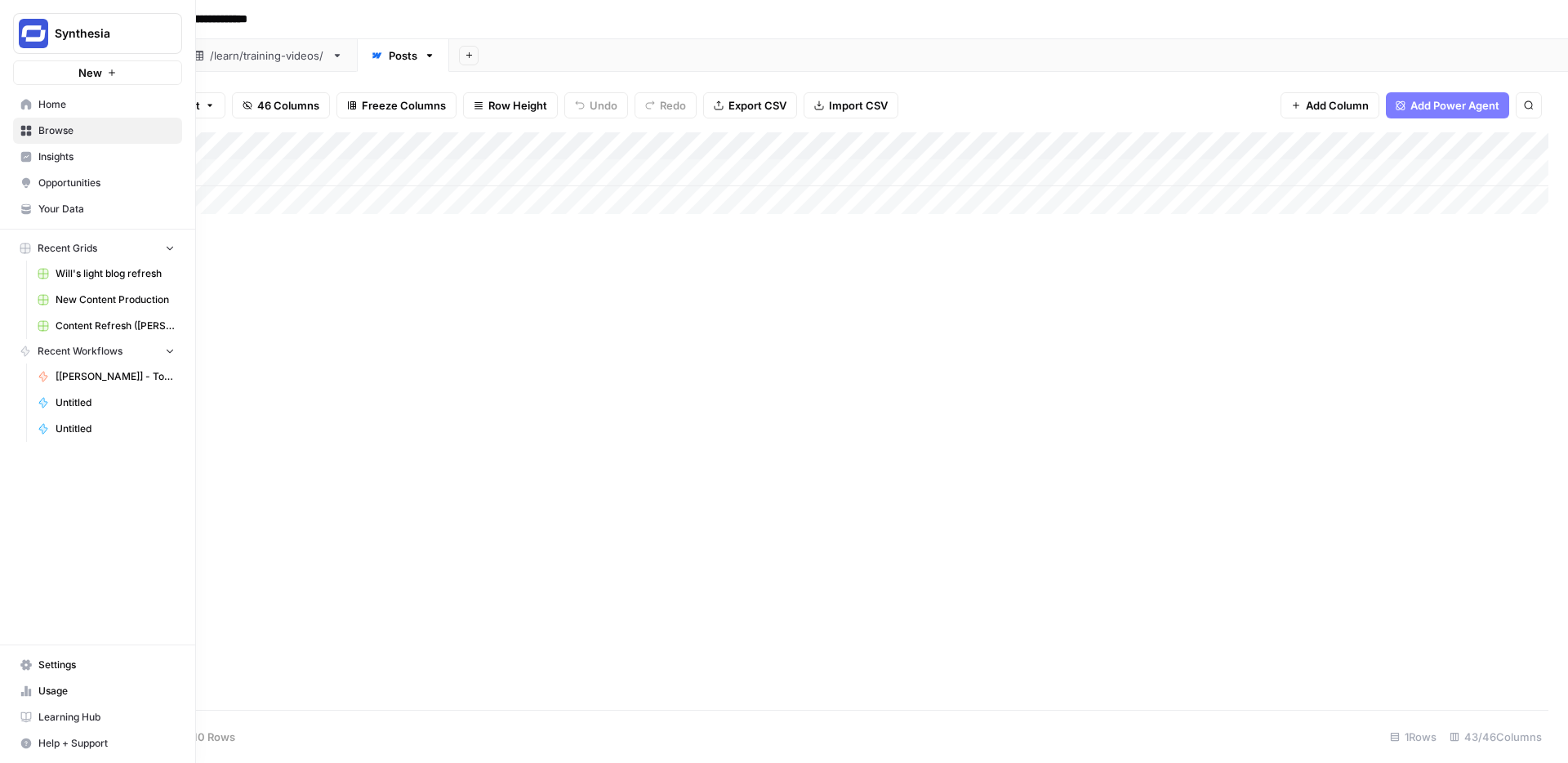
click at [61, 127] on span "Browse" at bounding box center [107, 131] width 136 height 15
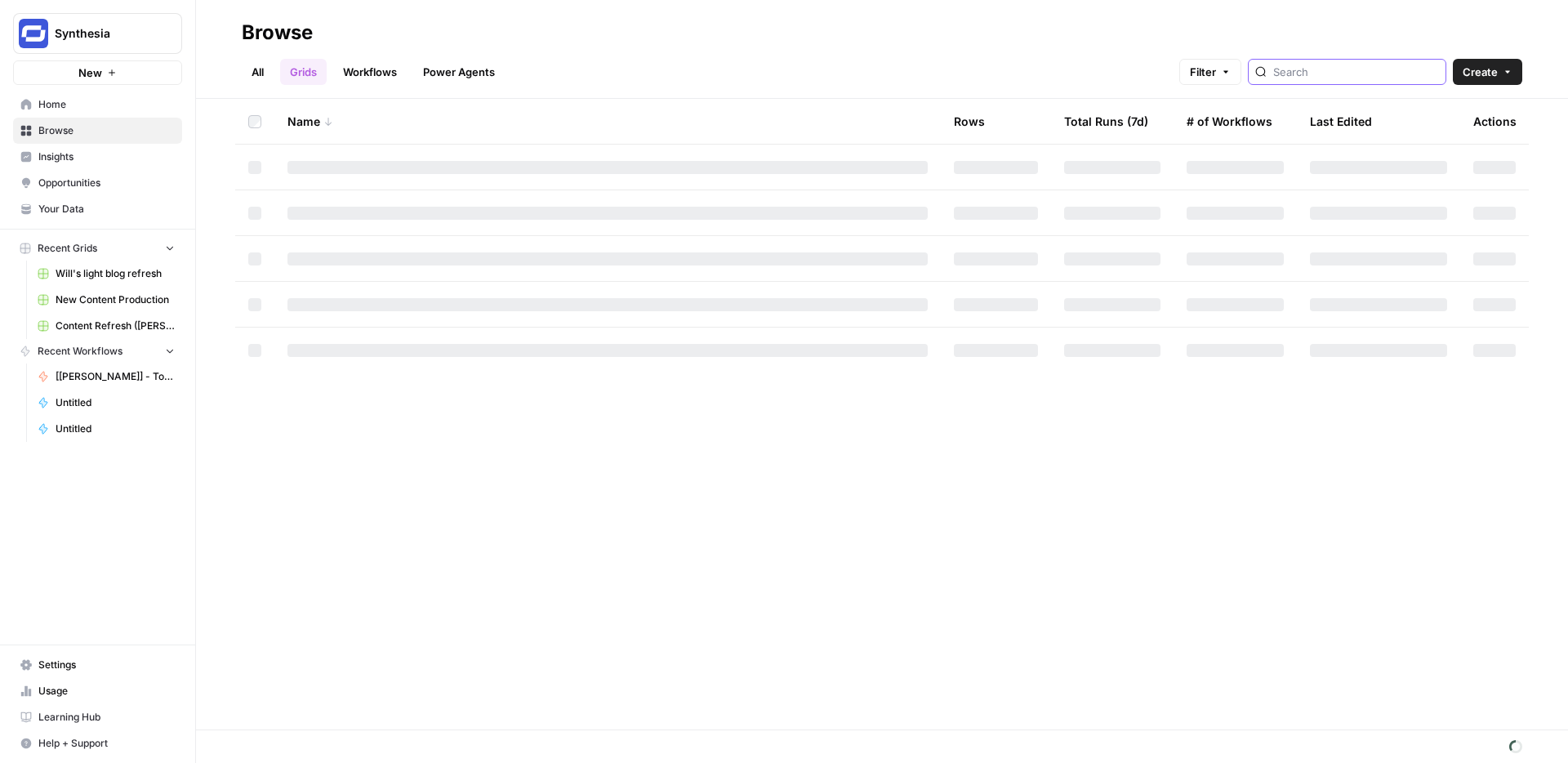
click at [1335, 74] on input "search" at bounding box center [1357, 72] width 166 height 16
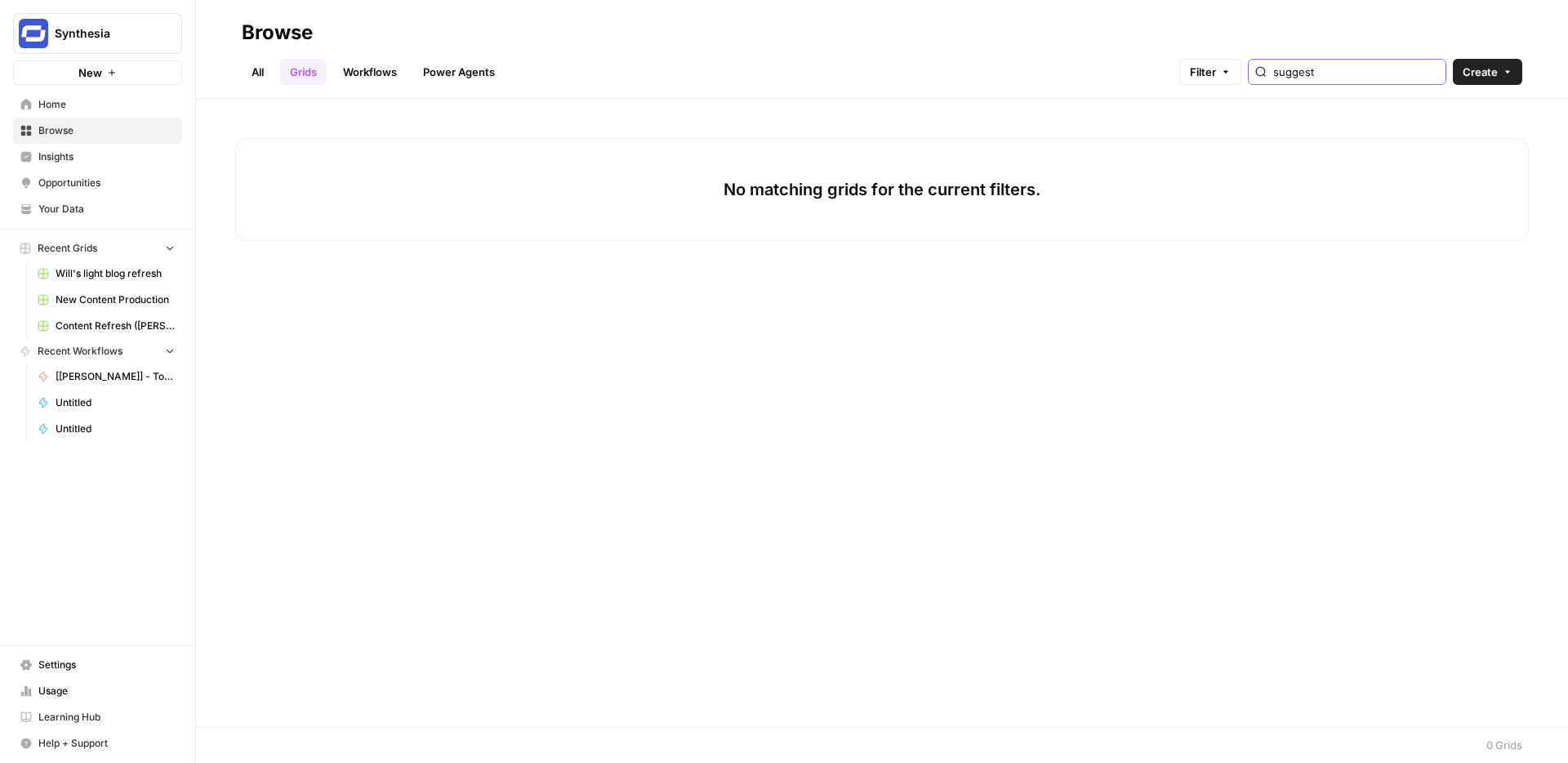
type input "suggest"
click at [358, 77] on link "Workflows" at bounding box center [369, 72] width 73 height 26
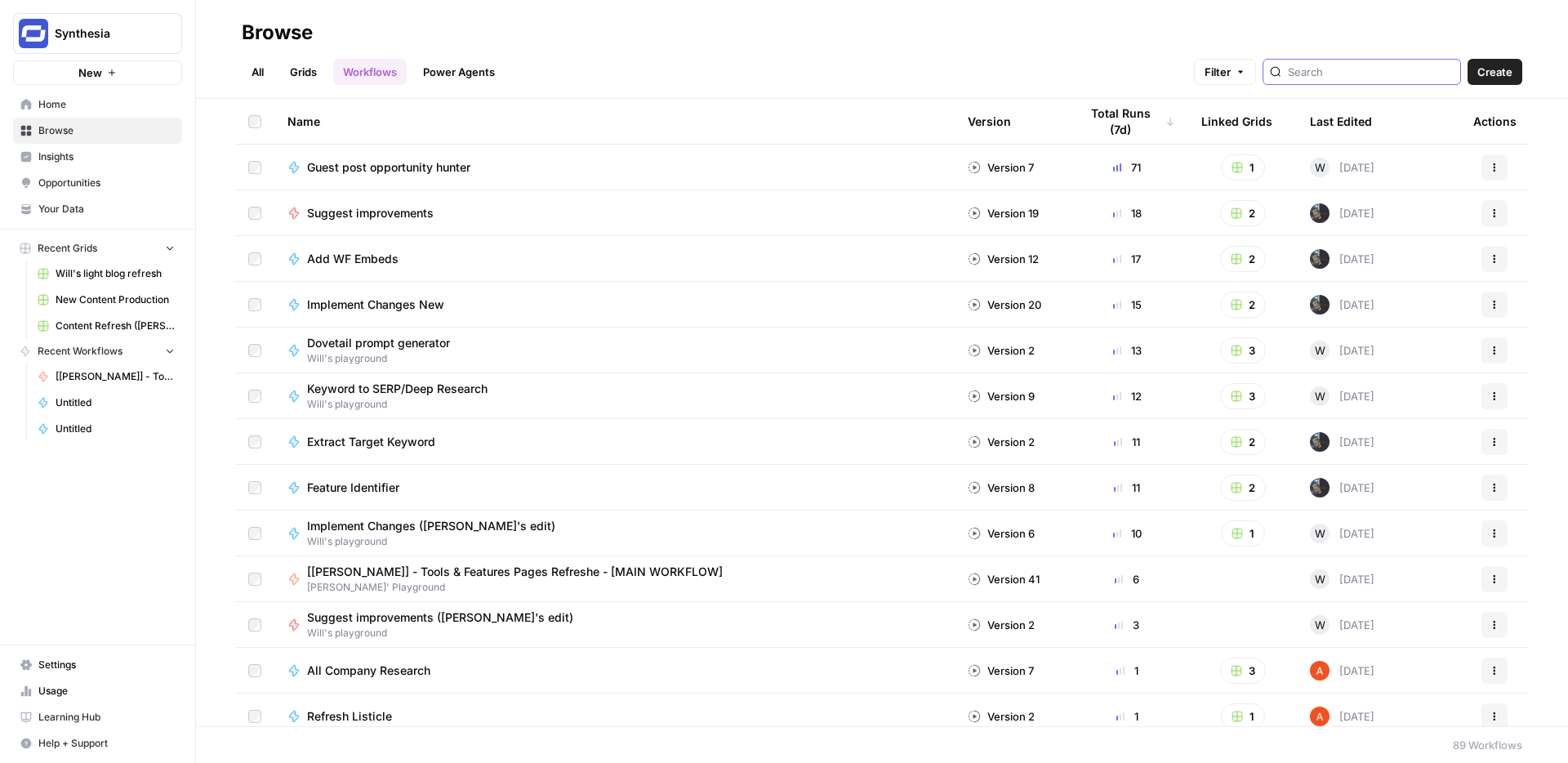
click at [1334, 73] on input "search" at bounding box center [1371, 72] width 166 height 16
type input "suggest"
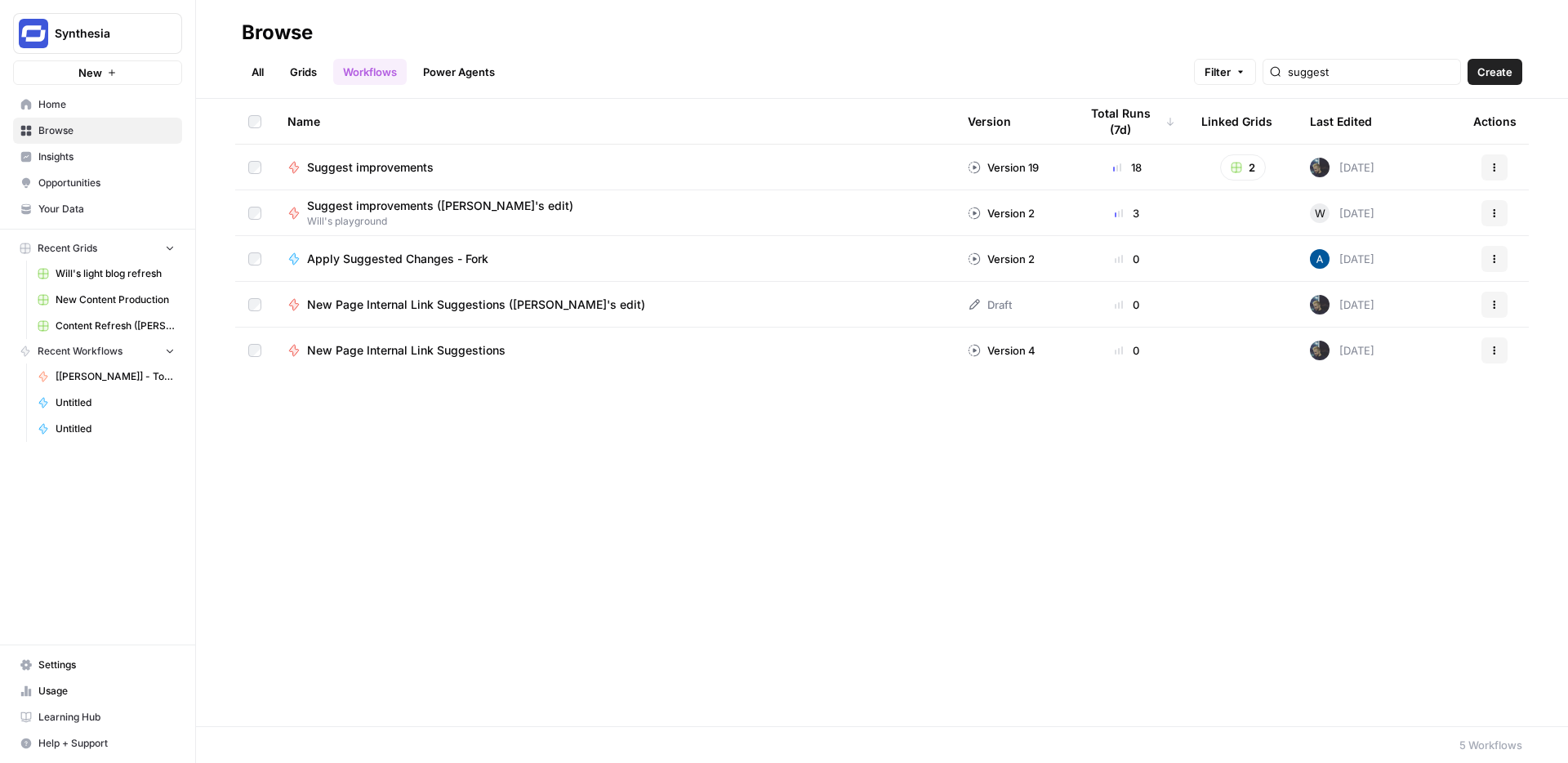
click at [459, 205] on span "Suggest improvements ([PERSON_NAME]'s edit)" at bounding box center [441, 206] width 266 height 16
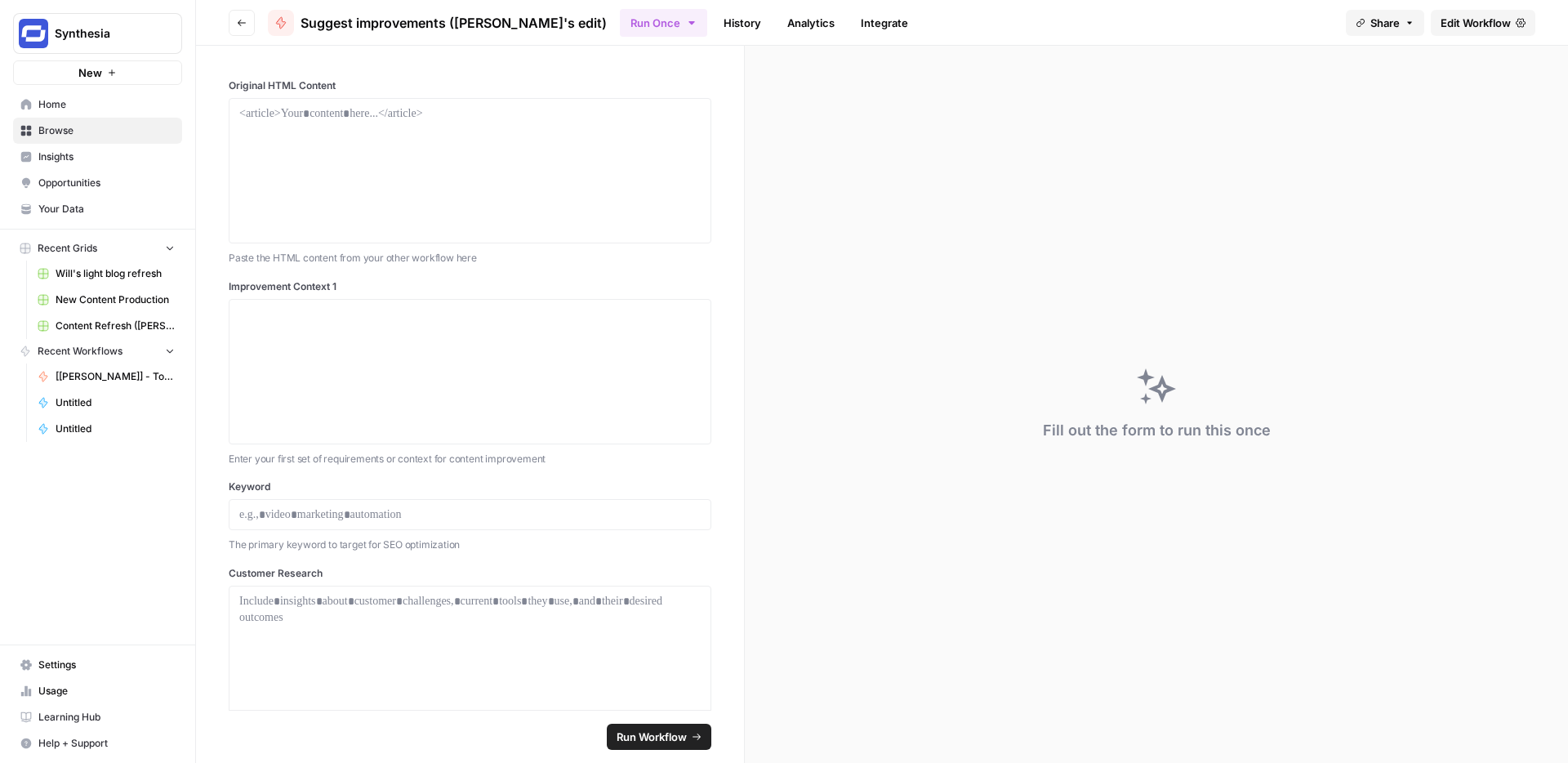
click at [1449, 25] on span "Edit Workflow" at bounding box center [1475, 23] width 70 height 16
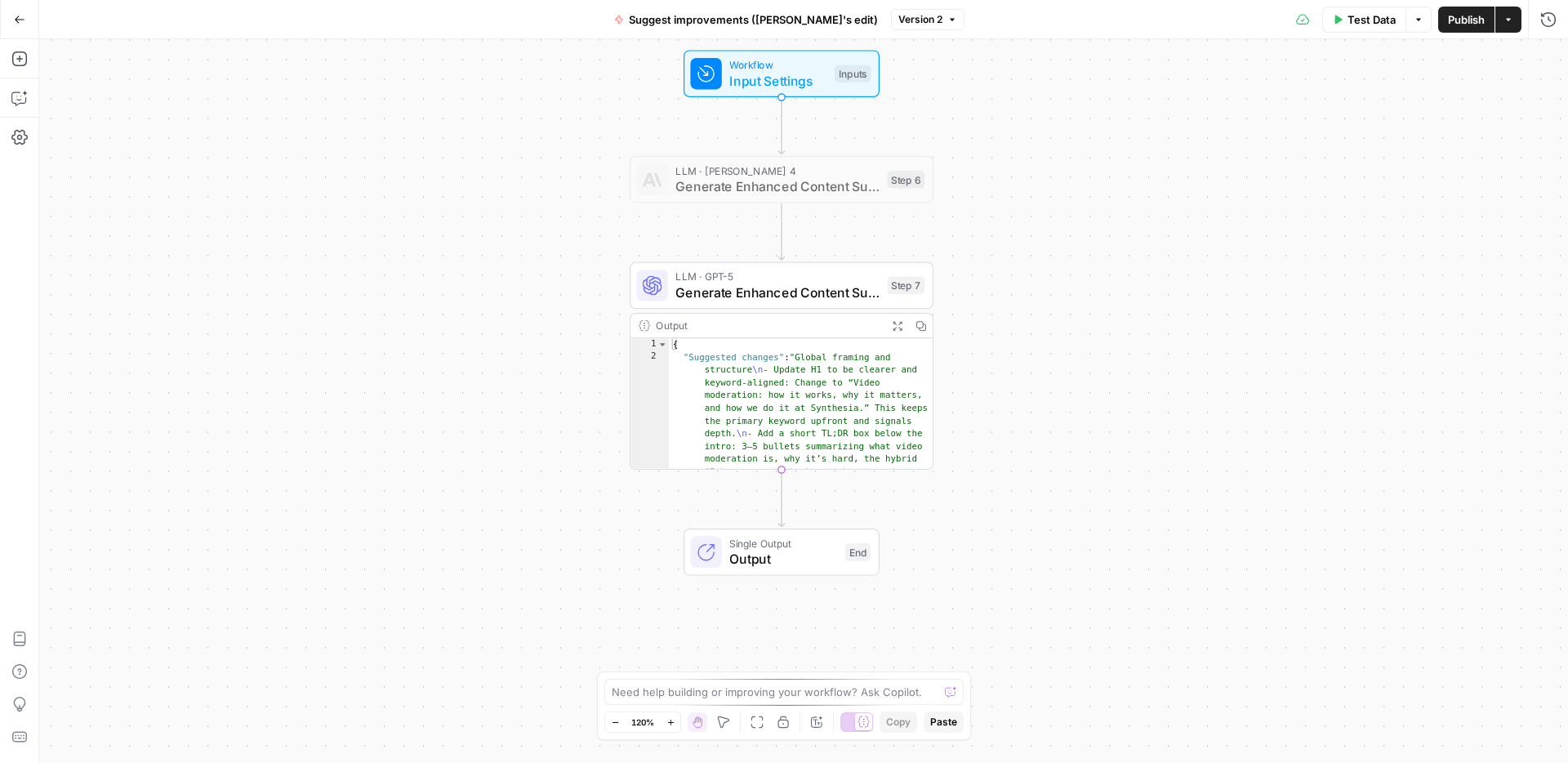
drag, startPoint x: 1043, startPoint y: 379, endPoint x: 1021, endPoint y: 291, distance: 90.7
click at [1021, 291] on div "Workflow Input Settings Inputs LLM · [PERSON_NAME] 4 Generate Enhanced Content …" at bounding box center [804, 401] width 1529 height 724
click at [787, 180] on span "Generate Enhanced Content Suggestions" at bounding box center [778, 187] width 204 height 20
click at [754, 146] on div at bounding box center [749, 143] width 25 height 14
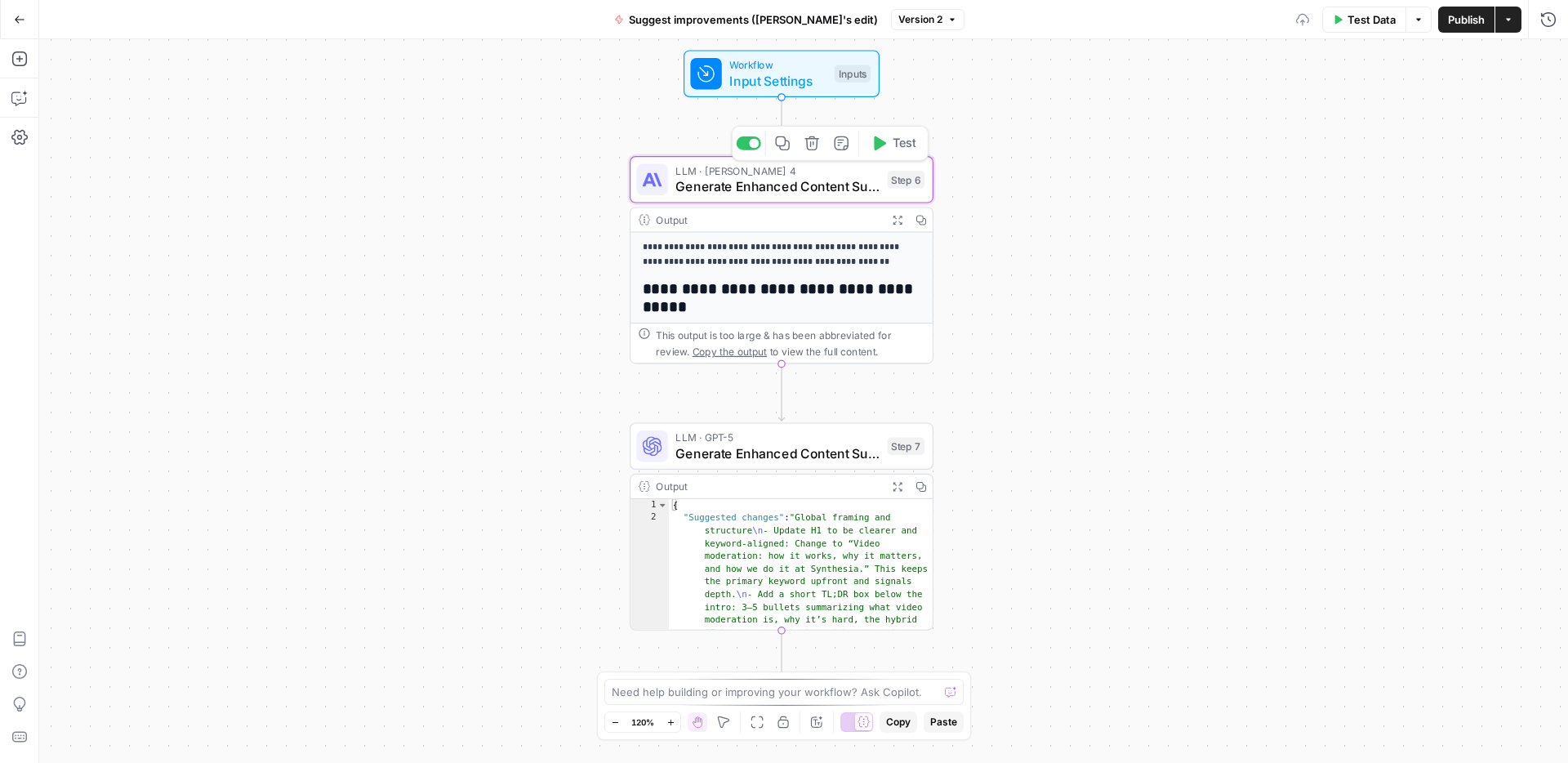
click at [754, 179] on span "Generate Enhanced Content Suggestions" at bounding box center [778, 187] width 204 height 20
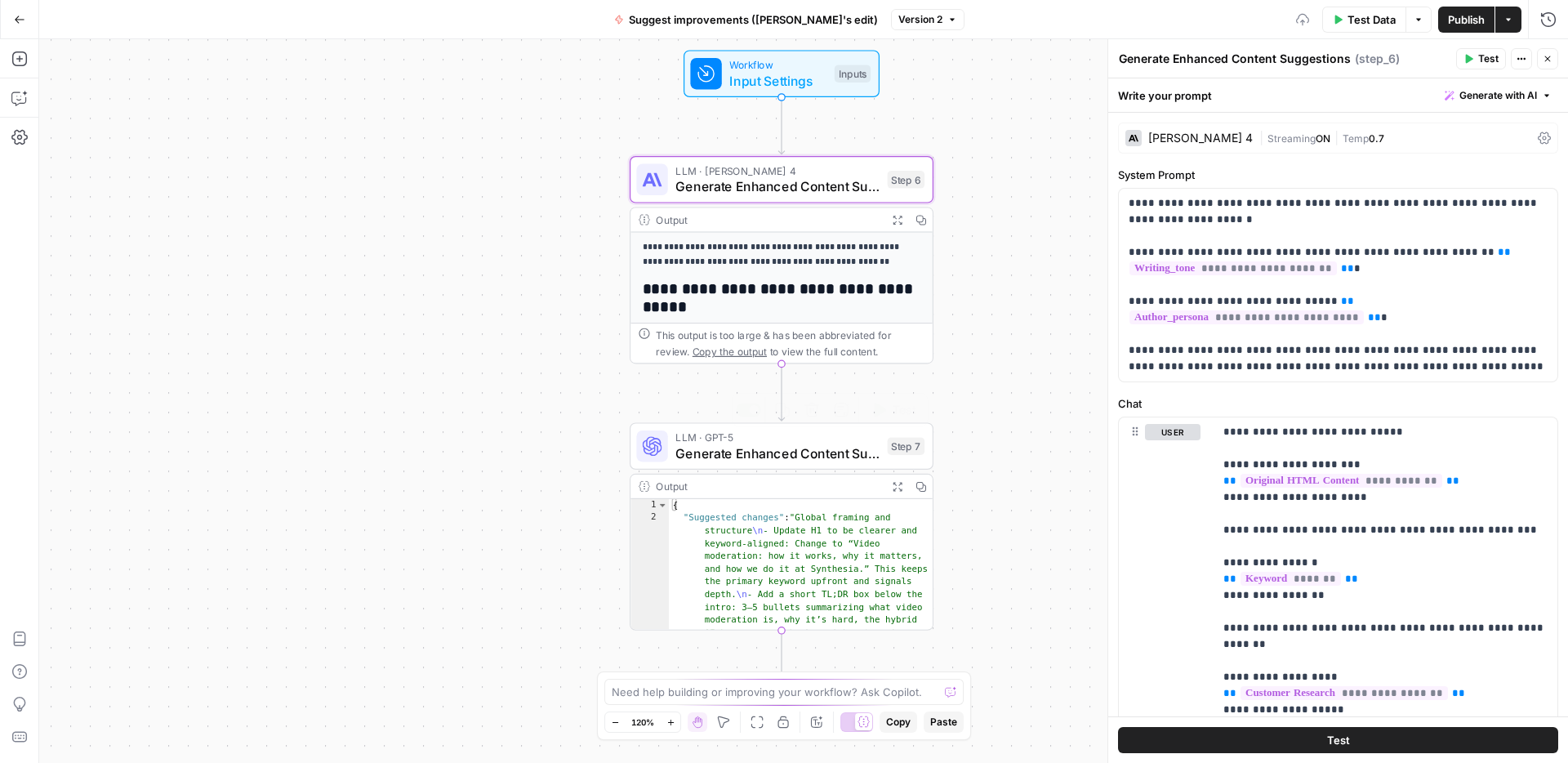
click at [771, 448] on span "Generate Enhanced Content Suggestions" at bounding box center [778, 453] width 204 height 20
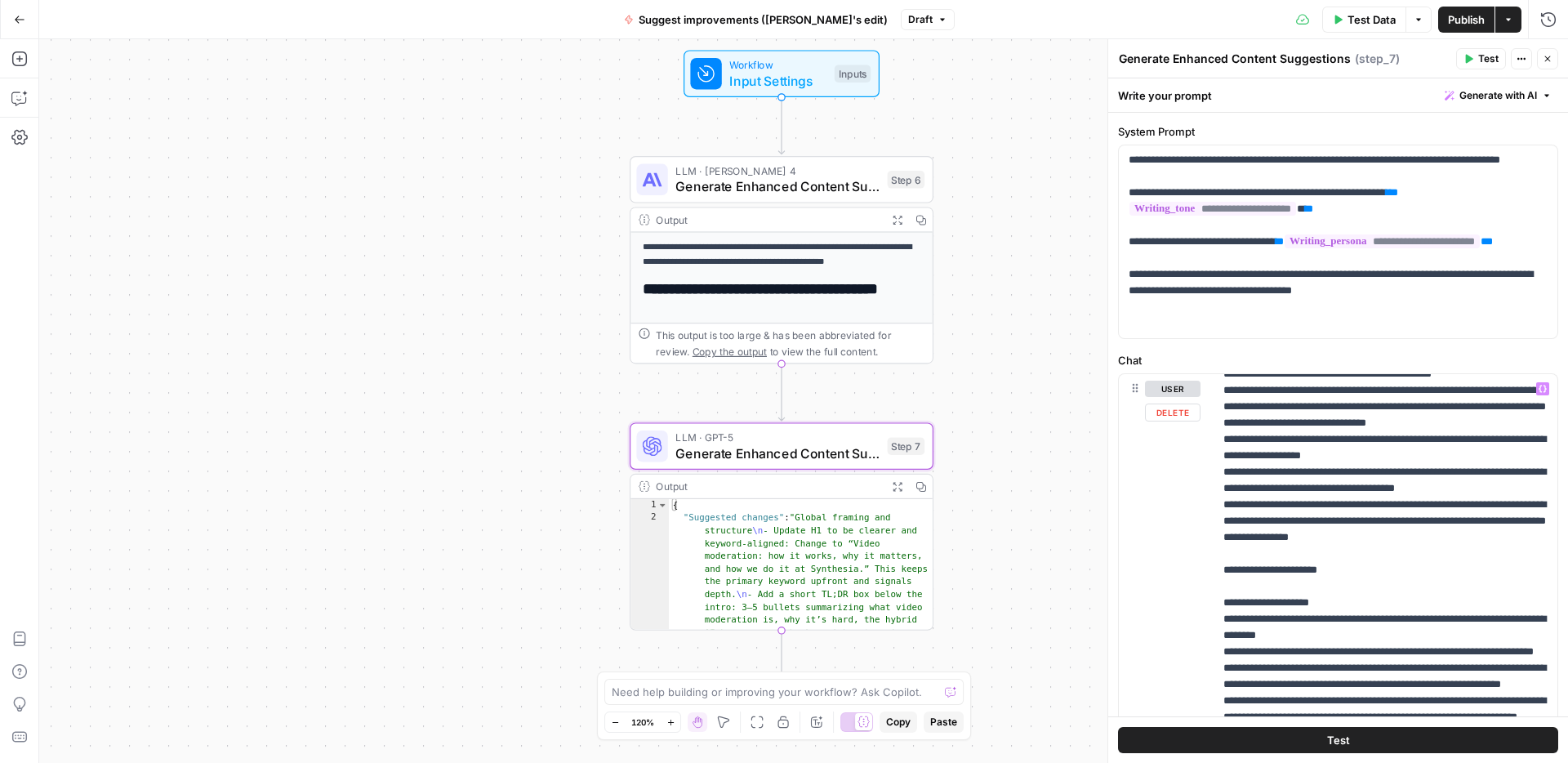
scroll to position [981, 0]
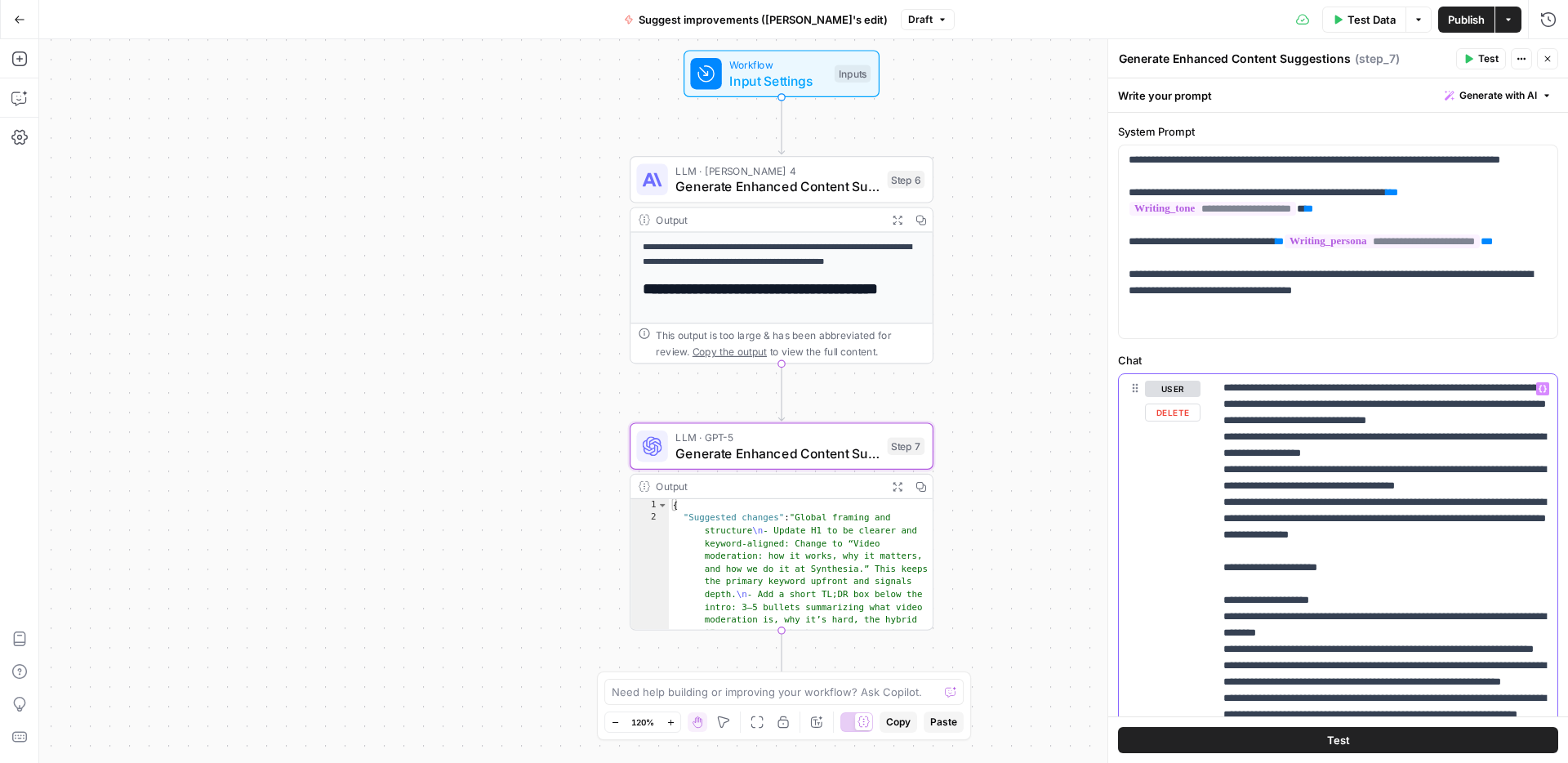
click at [1321, 535] on p "**********" at bounding box center [1385, 592] width 324 height 2385
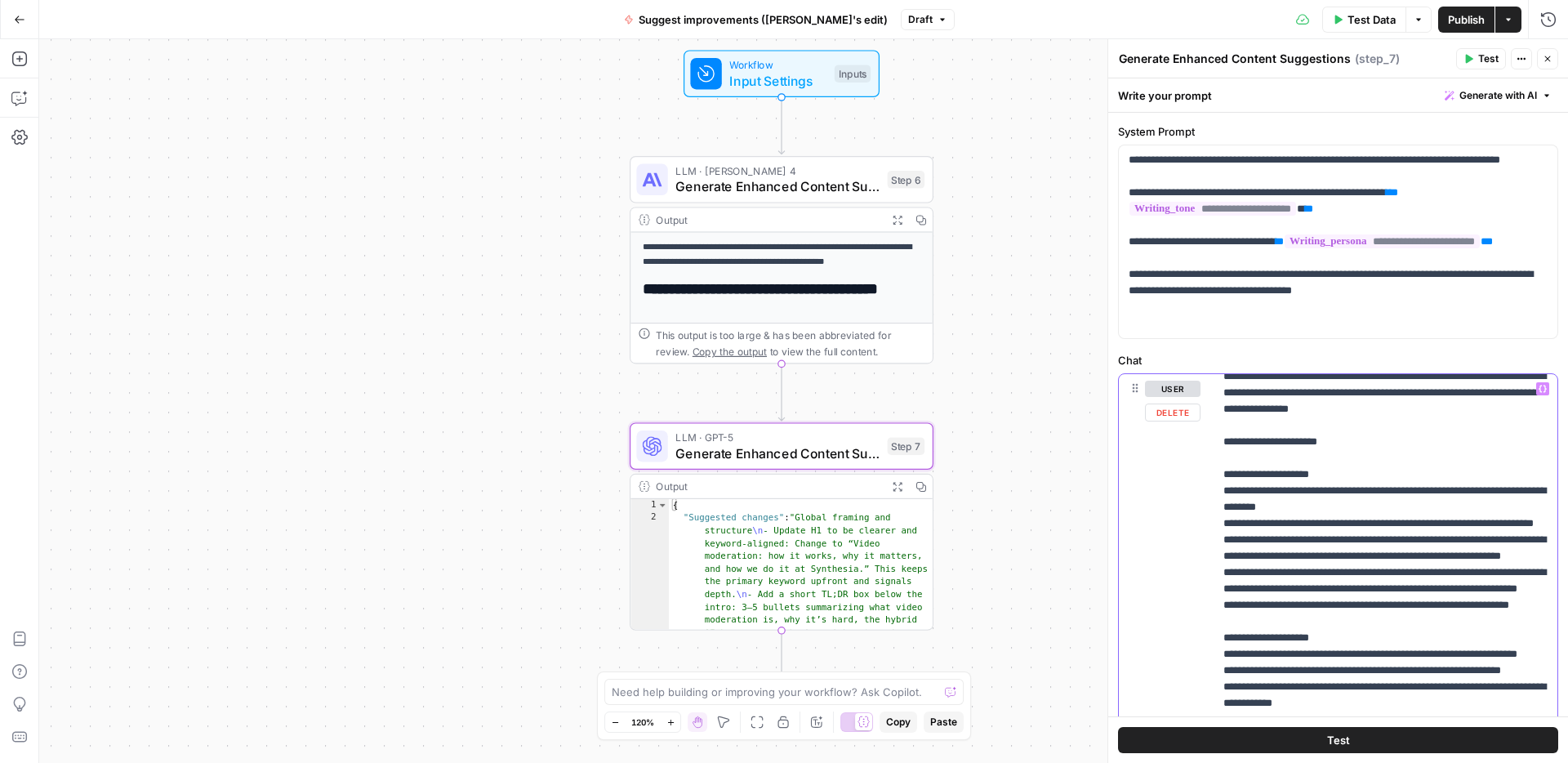
scroll to position [1125, 0]
click at [1501, 555] on p "**********" at bounding box center [1385, 465] width 324 height 2417
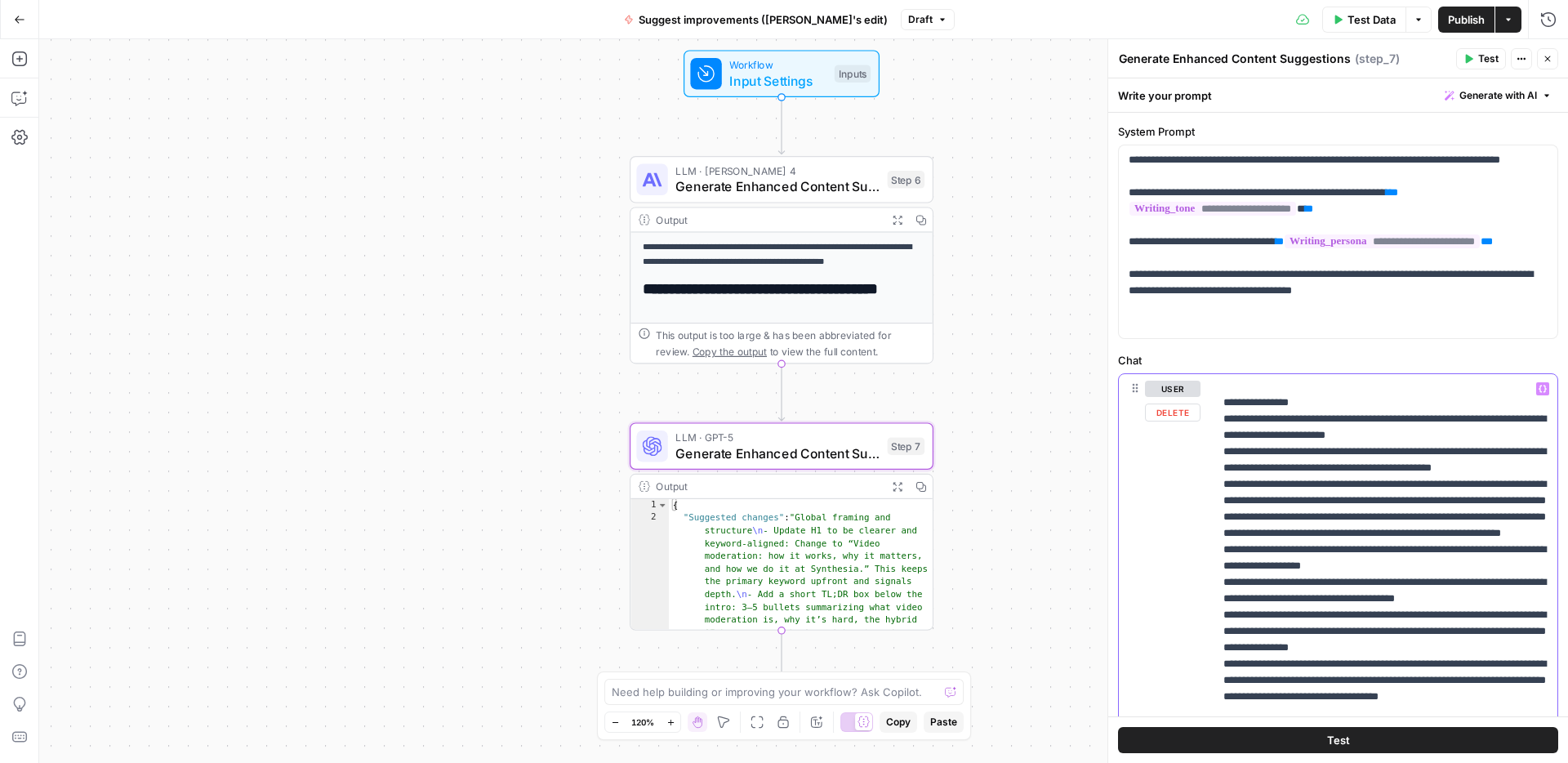
scroll to position [882, 0]
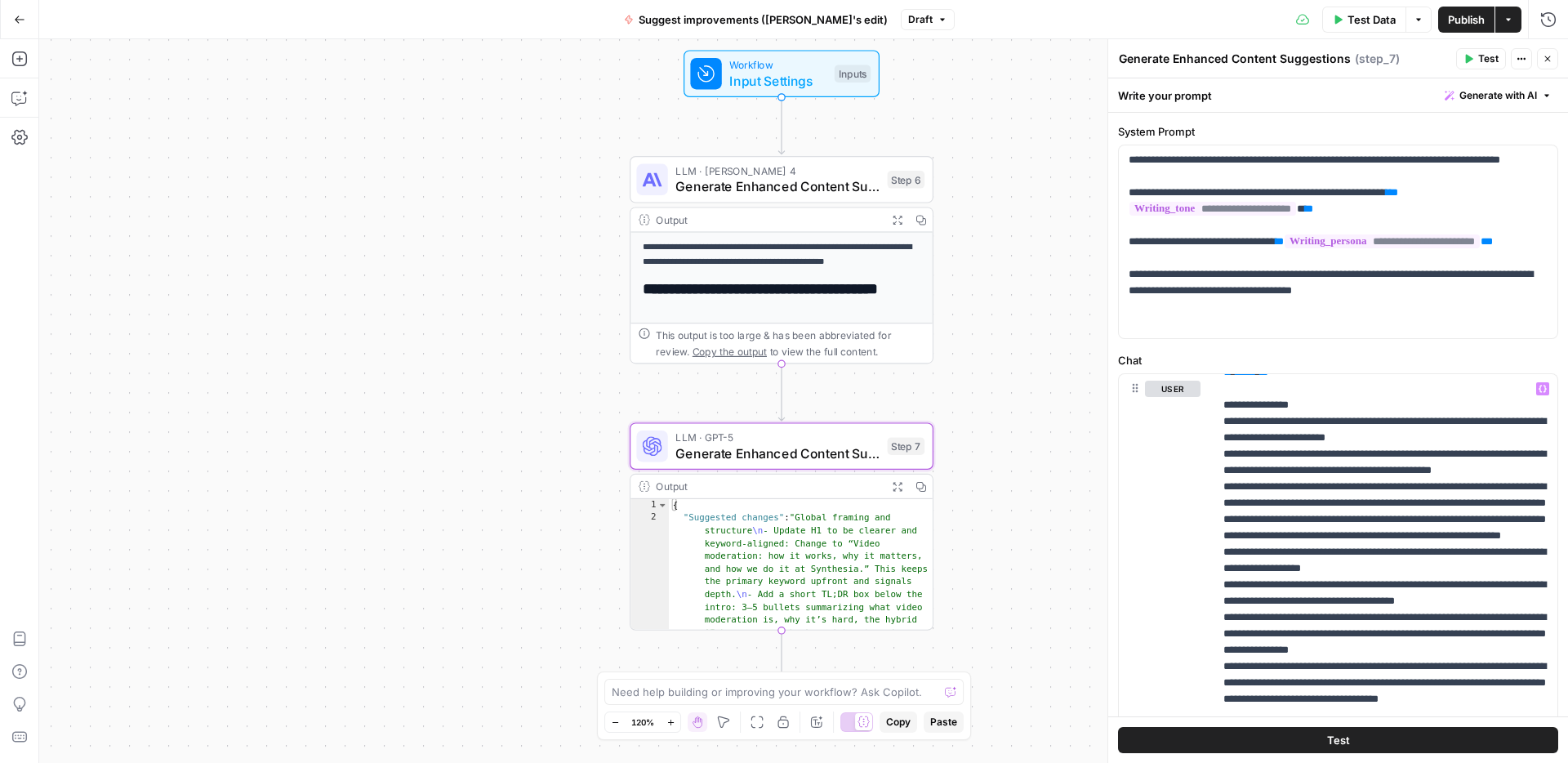
click at [1289, 744] on button "Test" at bounding box center [1338, 740] width 440 height 26
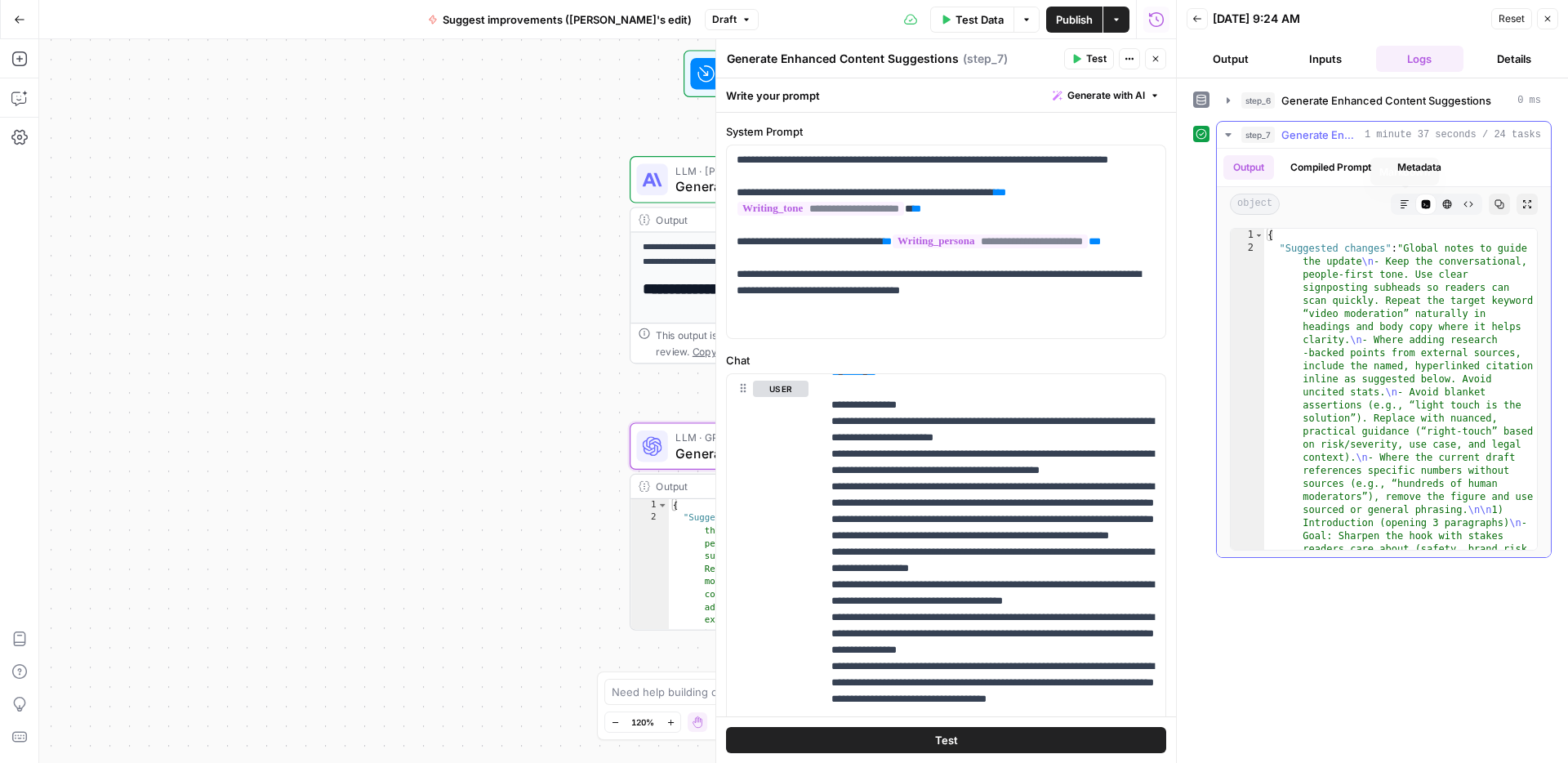
click at [1409, 202] on icon "button" at bounding box center [1405, 204] width 10 height 10
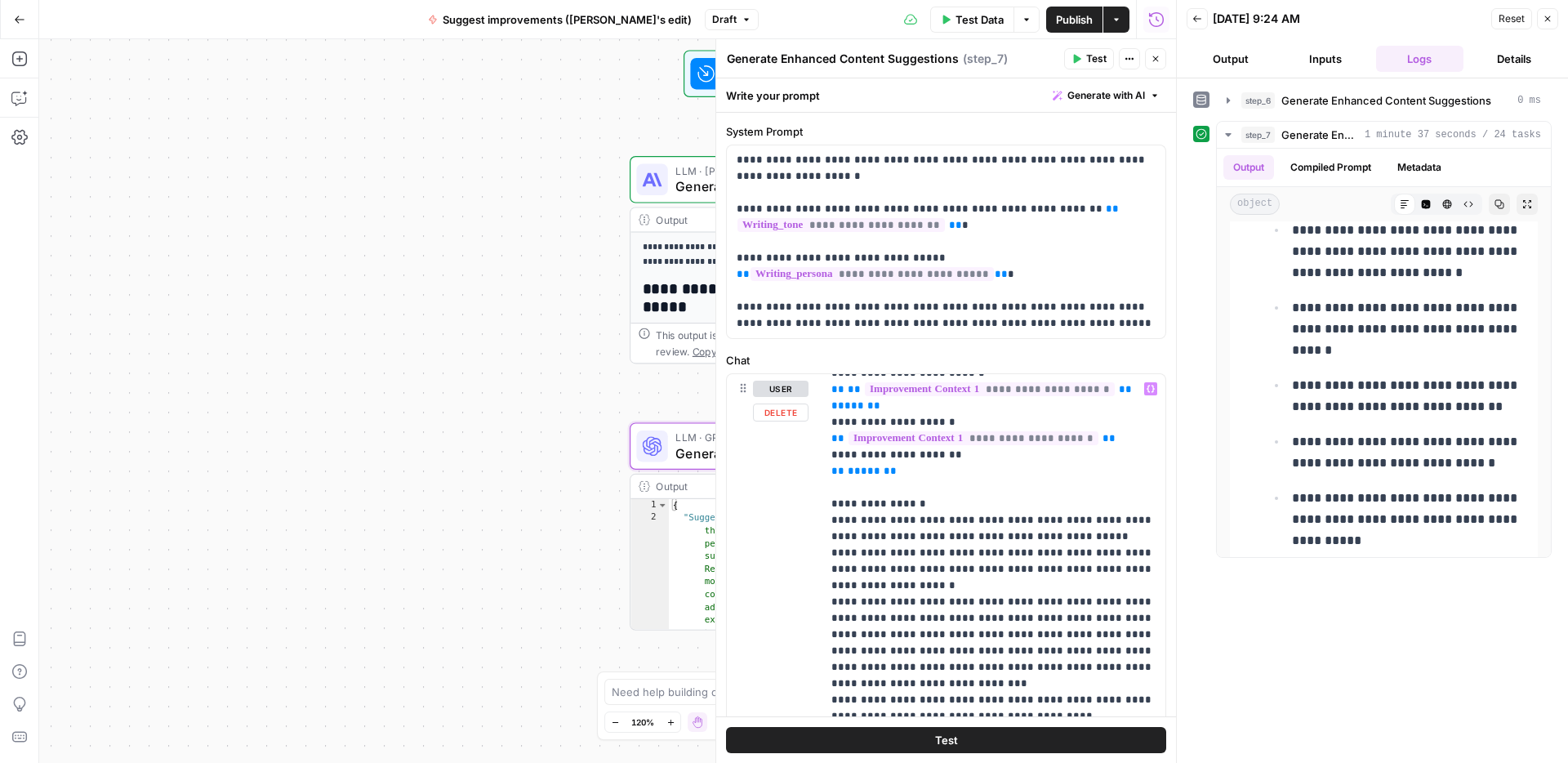
scroll to position [944, 0]
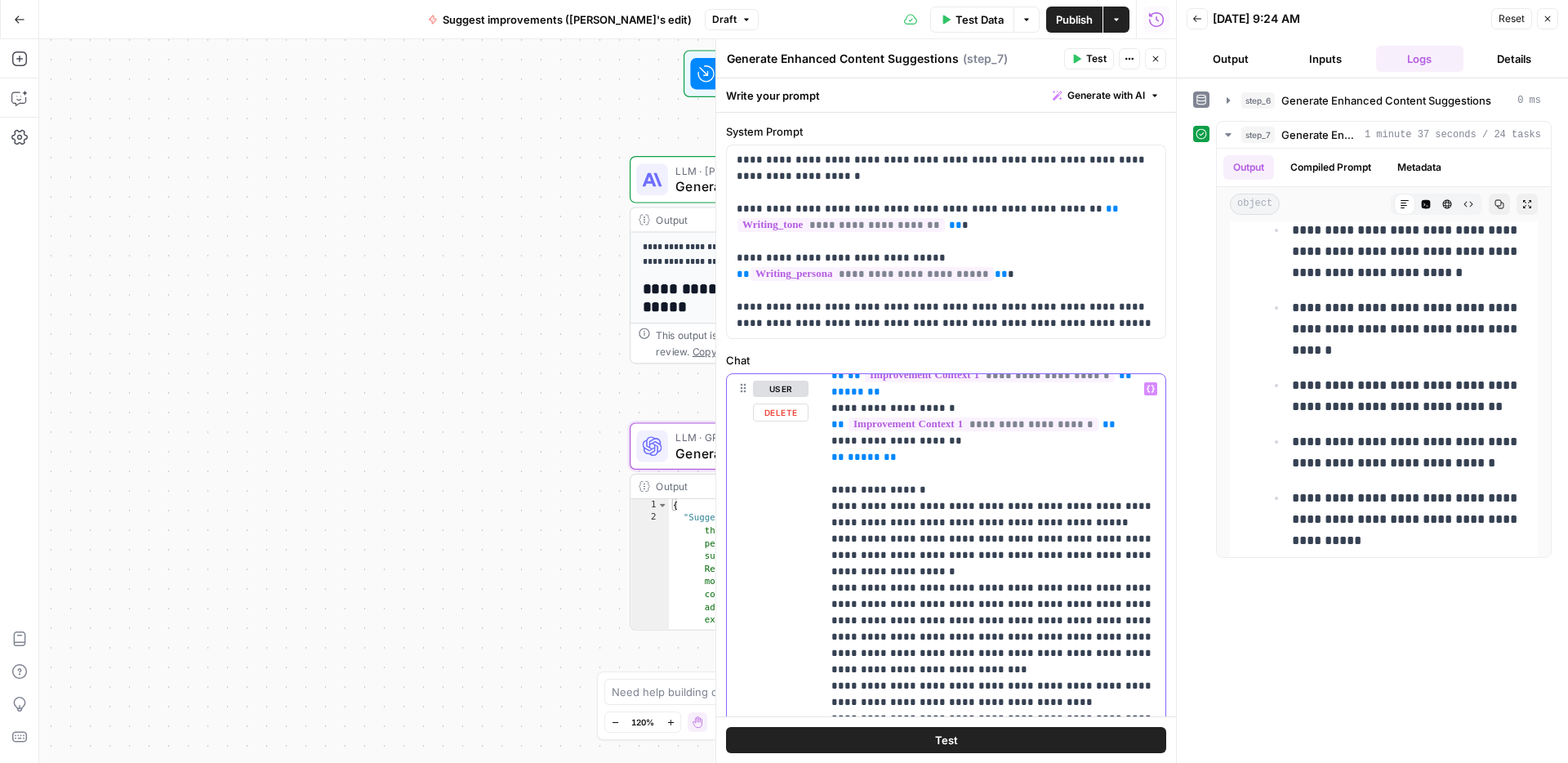
click at [1082, 555] on p "**********" at bounding box center [993, 678] width 324 height 2483
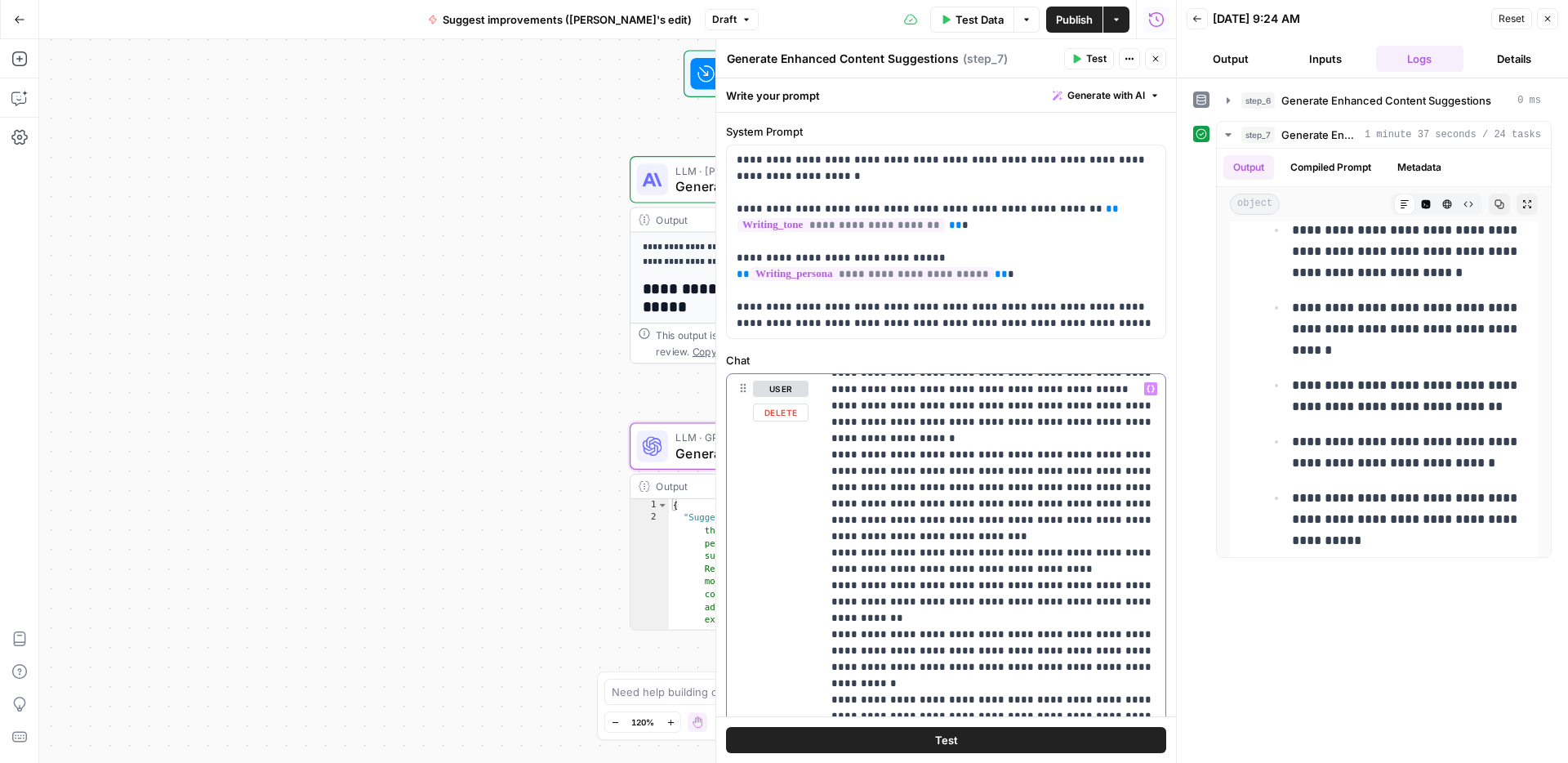
scroll to position [1080, 0]
click at [882, 660] on p "**********" at bounding box center [993, 543] width 324 height 2483
click at [946, 733] on span "Test" at bounding box center [946, 740] width 23 height 16
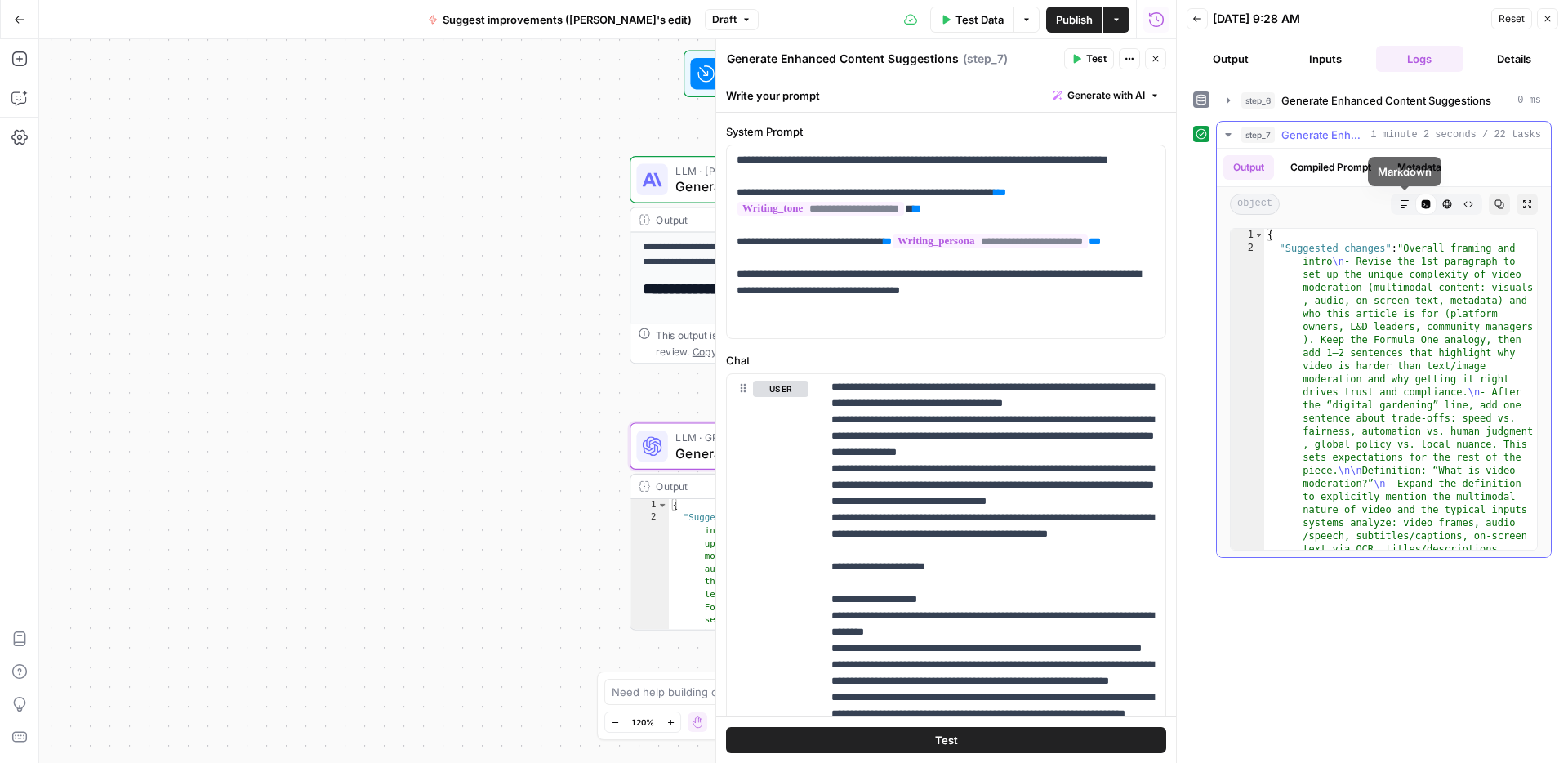
click at [1406, 201] on icon "button" at bounding box center [1405, 204] width 10 height 10
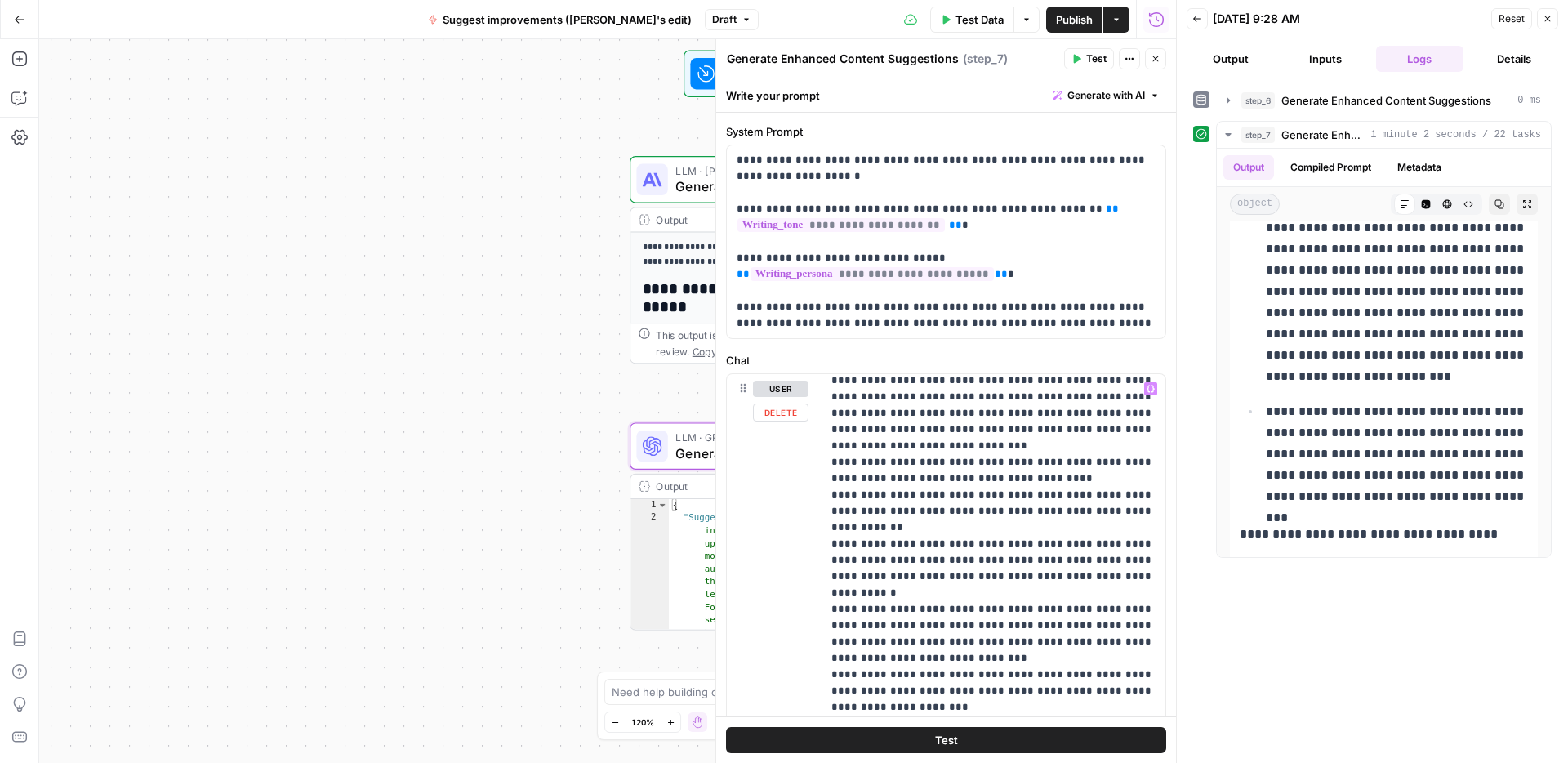
scroll to position [1168, 0]
click at [1147, 607] on p "**********" at bounding box center [993, 471] width 324 height 2516
click at [983, 730] on button "Test" at bounding box center [946, 740] width 440 height 26
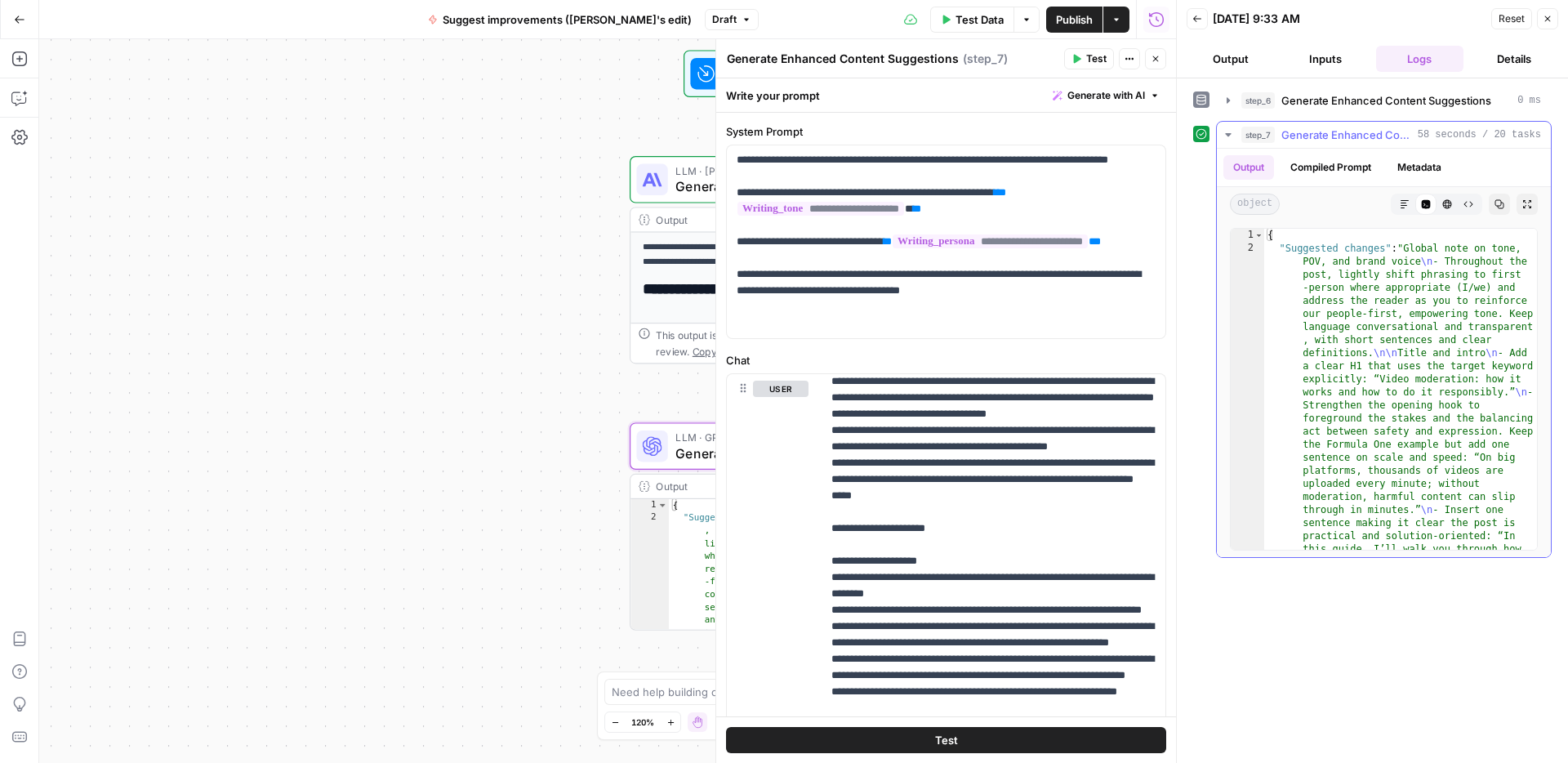
click at [1407, 201] on icon "button" at bounding box center [1405, 204] width 10 height 10
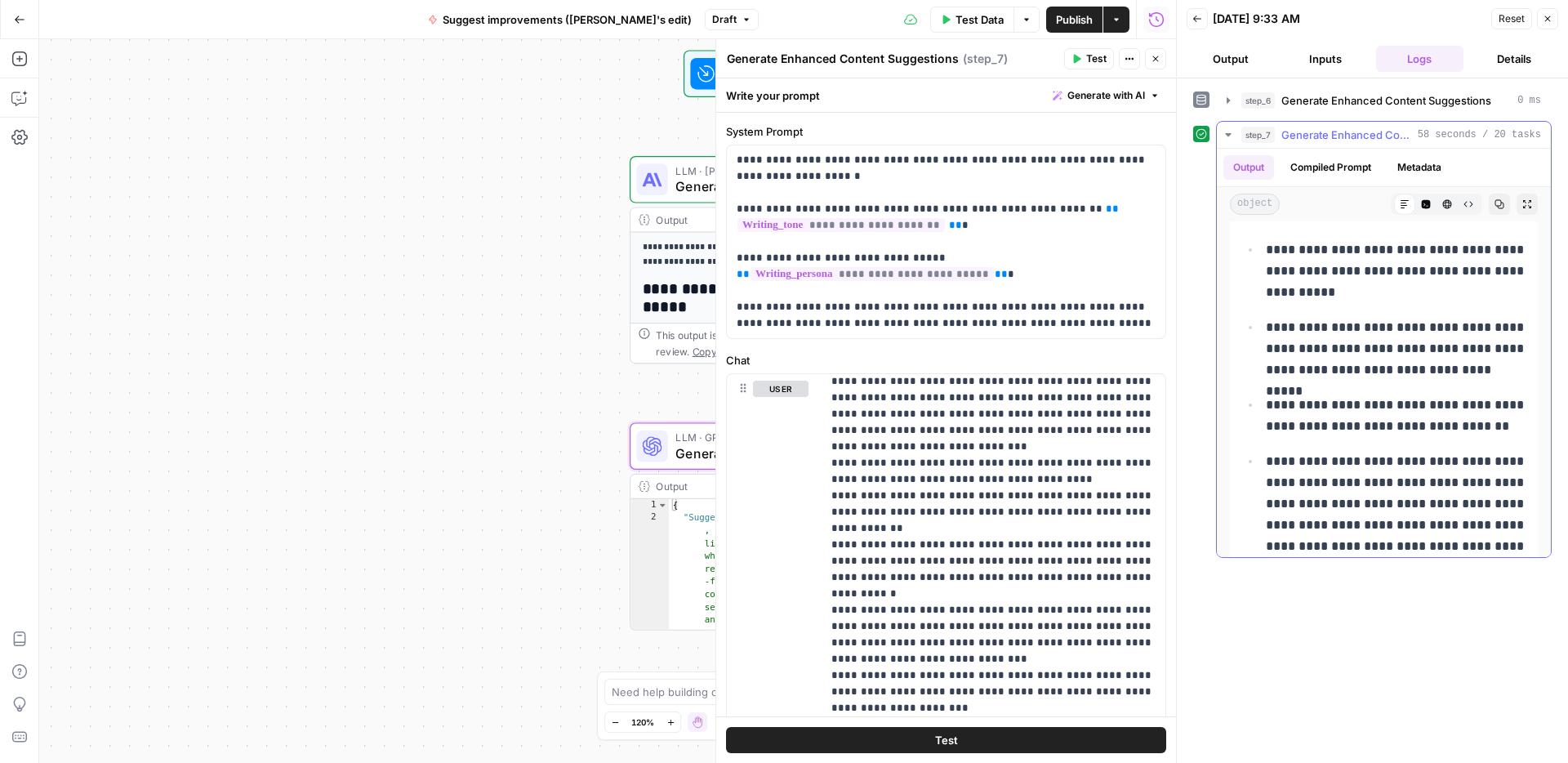
scroll to position [9489, 0]
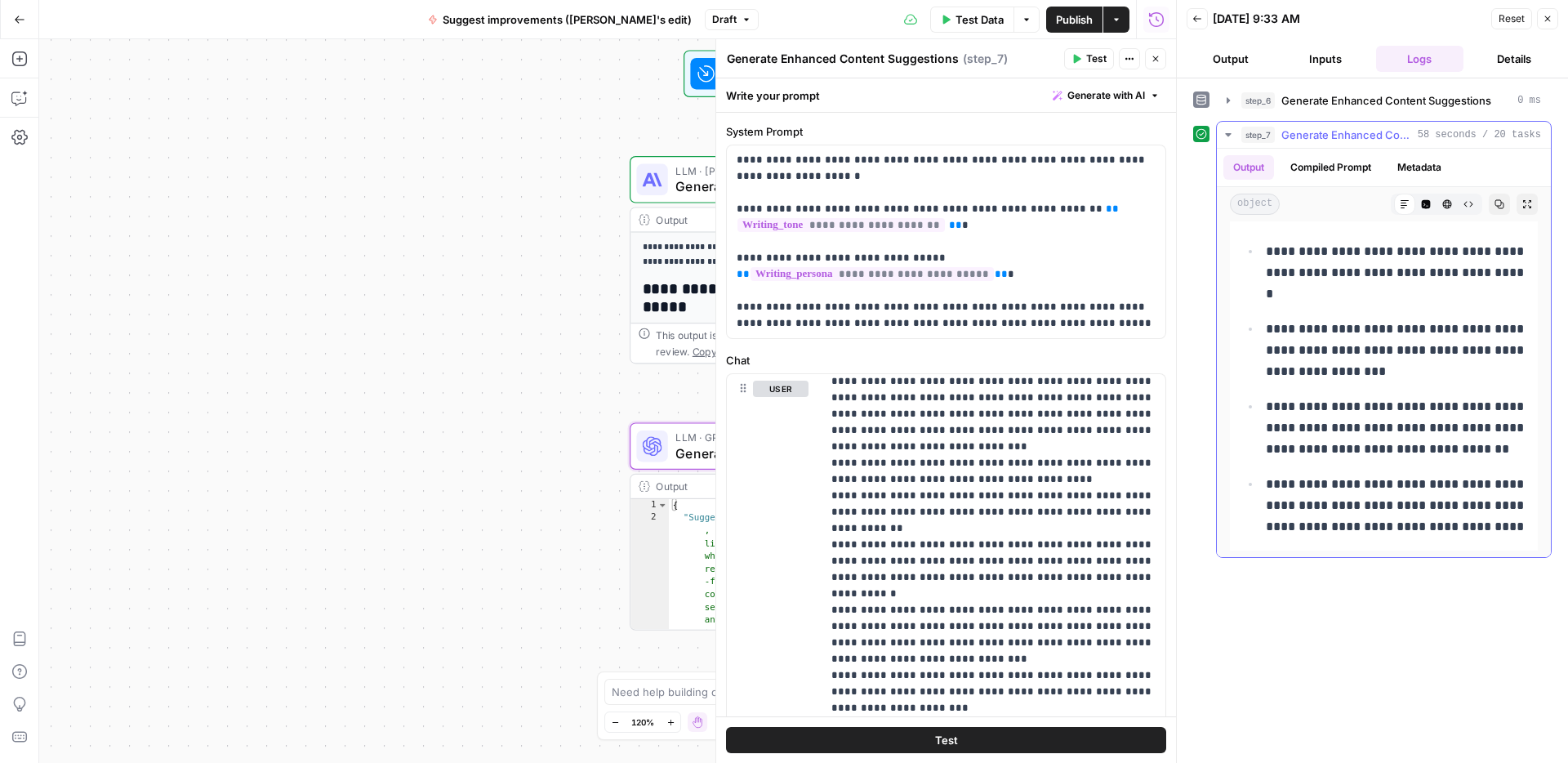
click at [1527, 206] on icon "button" at bounding box center [1528, 204] width 10 height 10
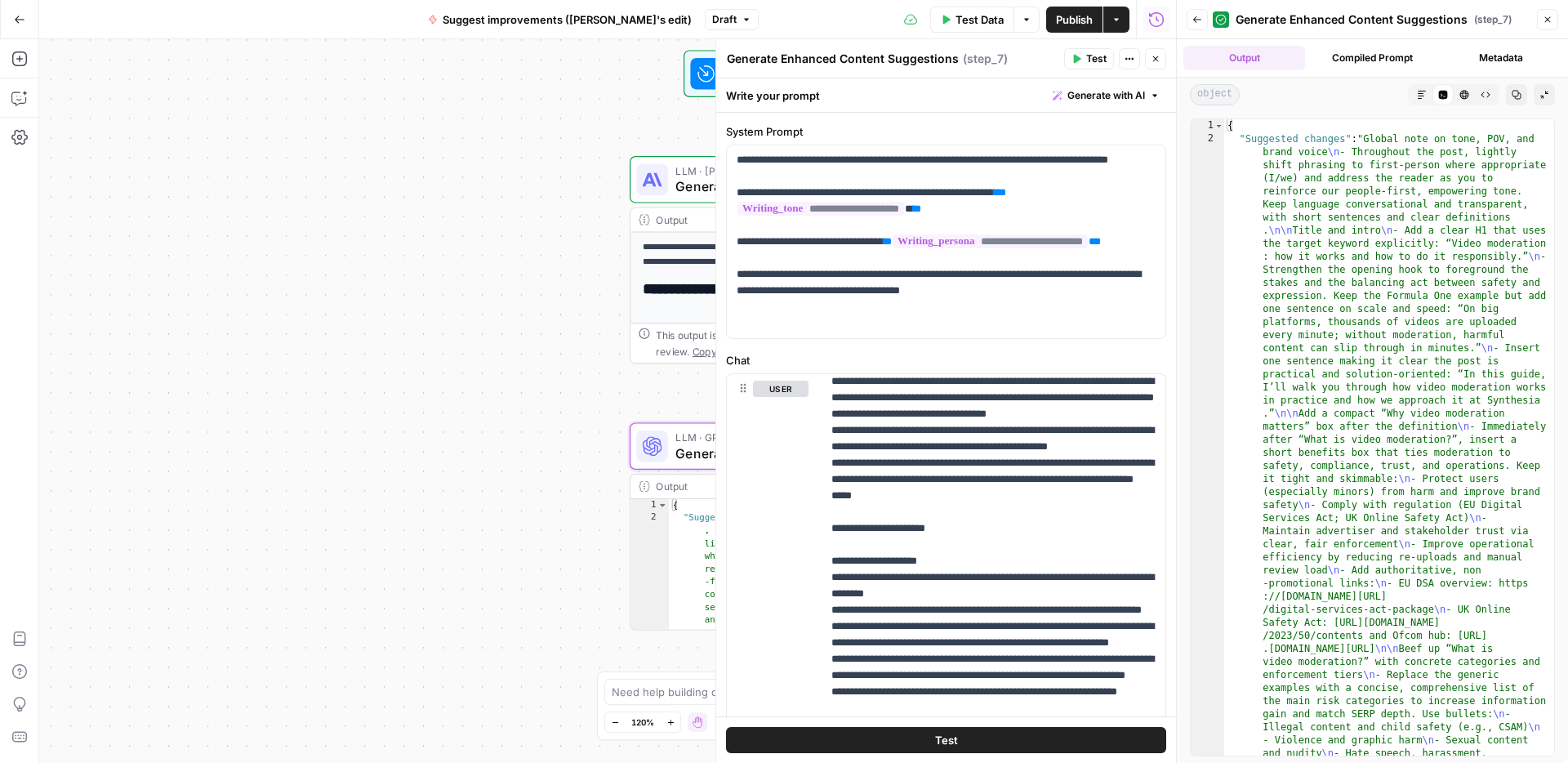
click at [1422, 95] on icon "button" at bounding box center [1422, 95] width 8 height 8
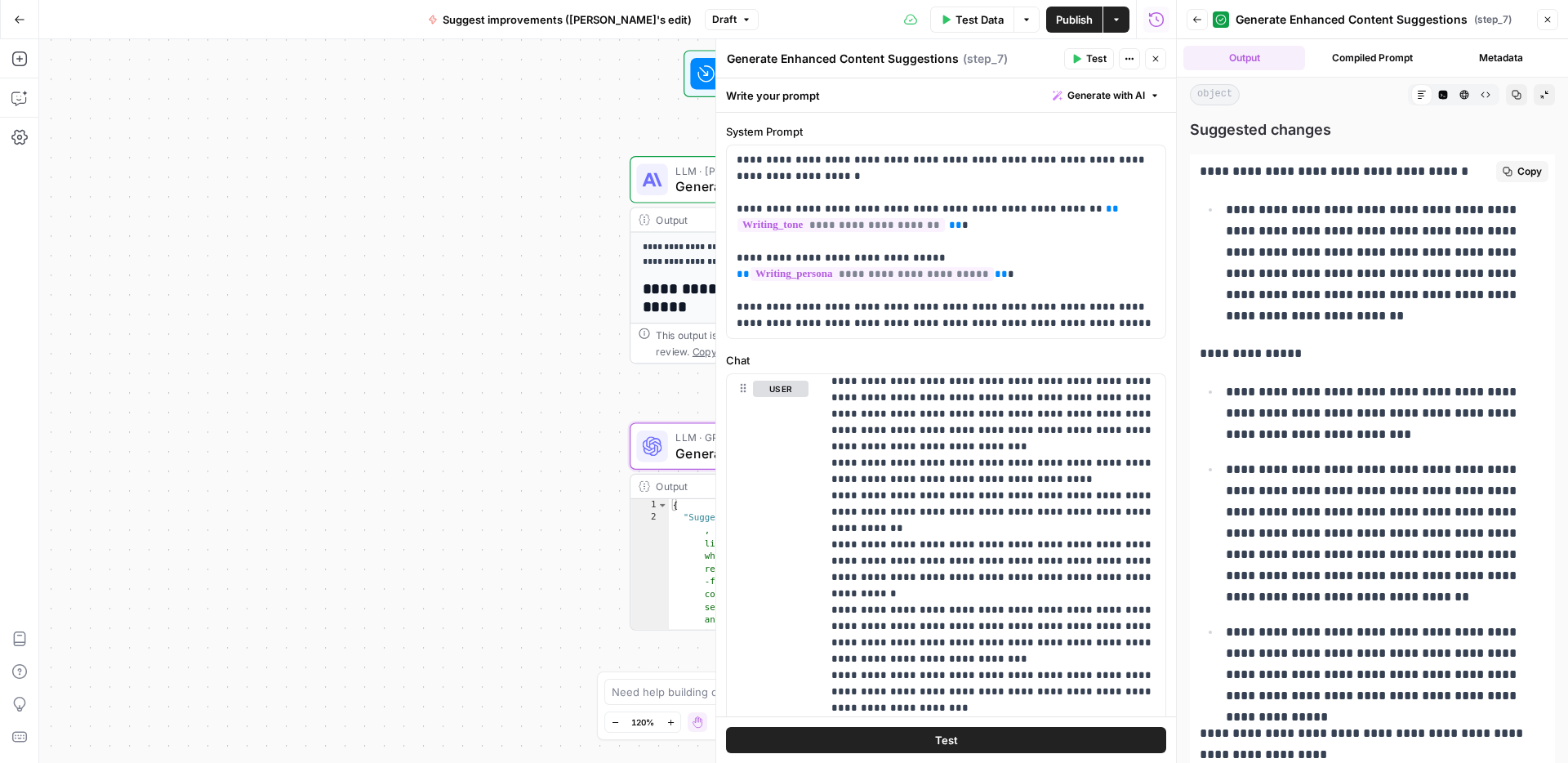
click at [1510, 172] on icon "button" at bounding box center [1508, 172] width 10 height 10
click at [1547, 21] on icon "button" at bounding box center [1548, 20] width 10 height 10
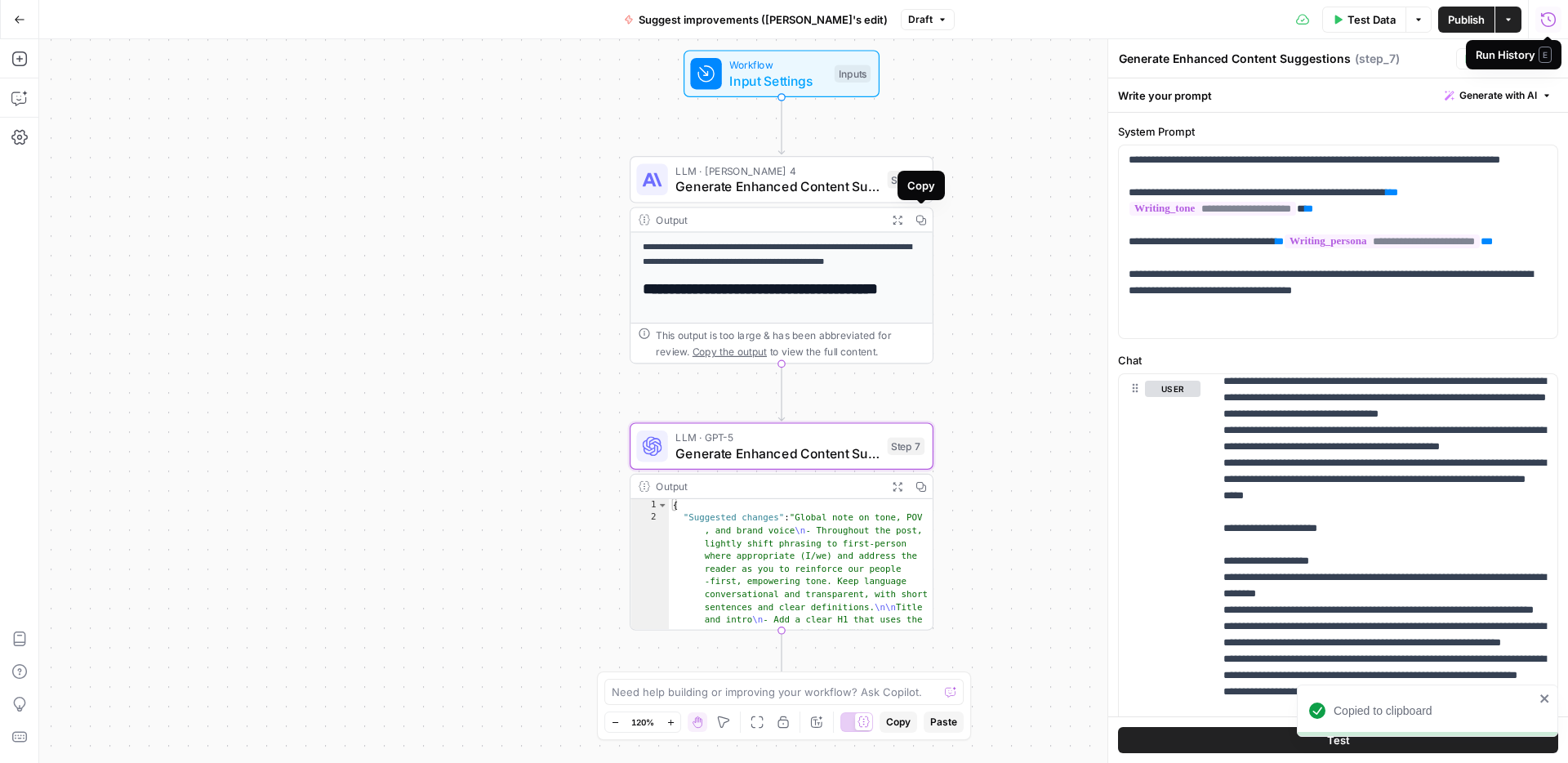
click at [914, 220] on button "Copy" at bounding box center [921, 220] width 24 height 24
